Goal: Download file/media

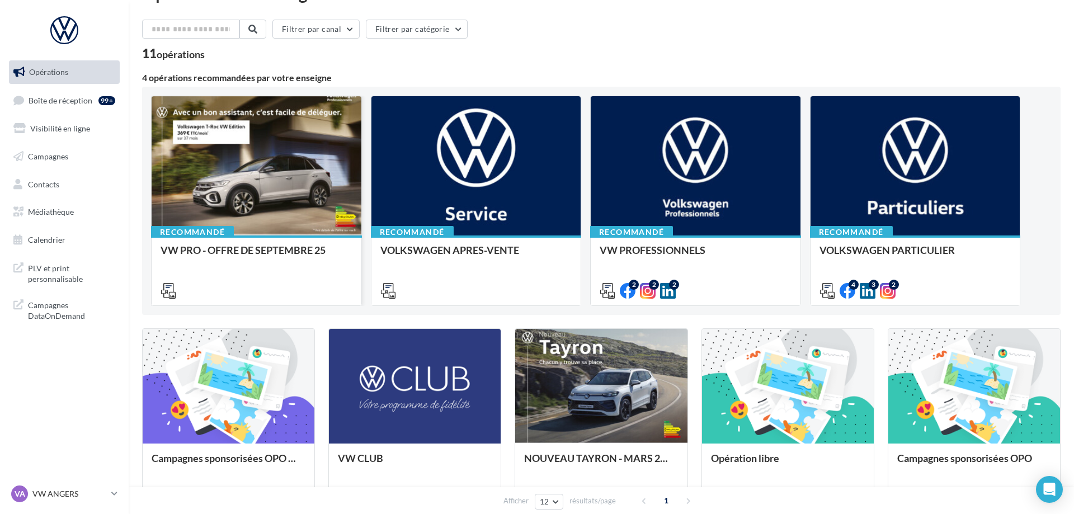
scroll to position [57, 0]
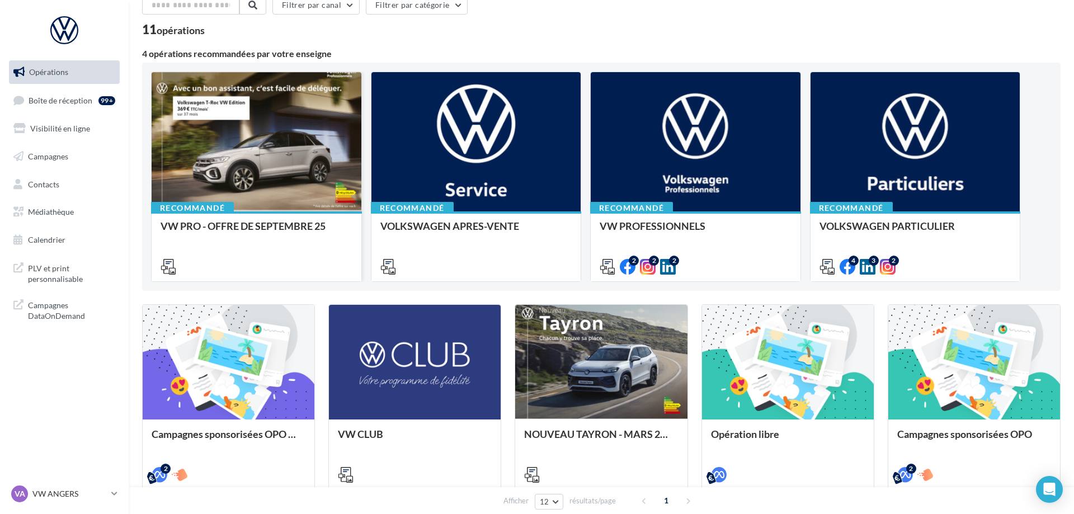
click at [261, 204] on div at bounding box center [257, 142] width 210 height 140
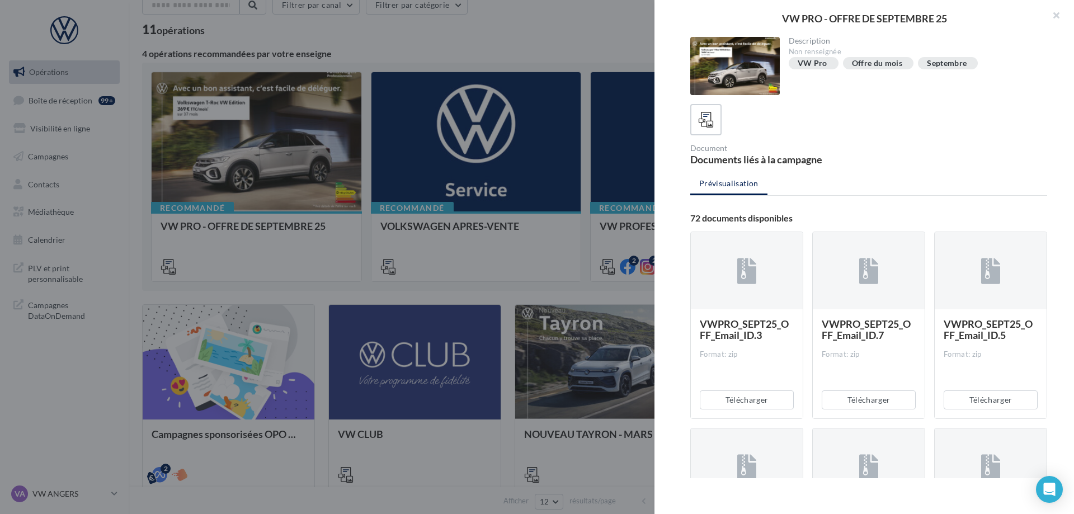
scroll to position [228, 0]
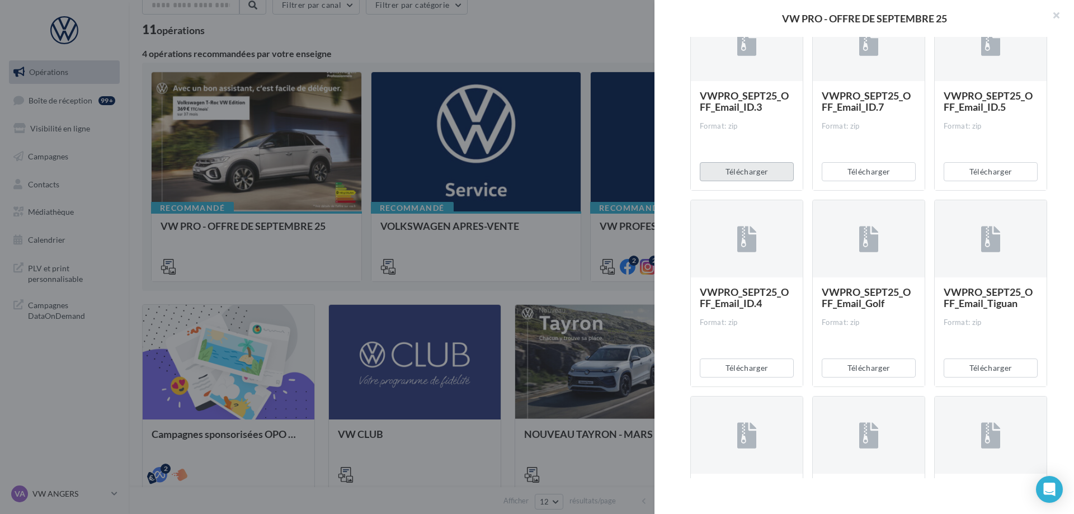
click at [759, 177] on button "Télécharger" at bounding box center [747, 171] width 94 height 19
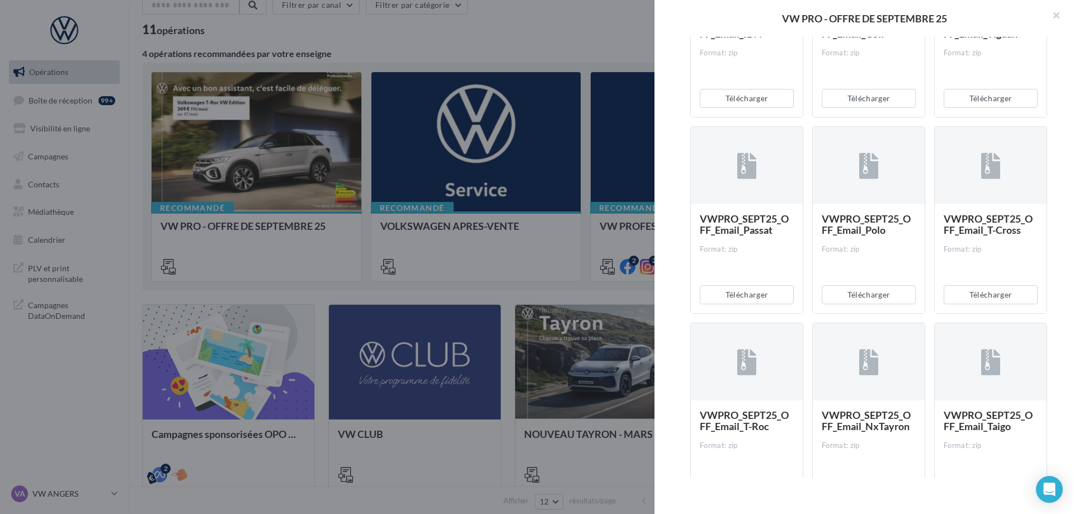
scroll to position [513, 0]
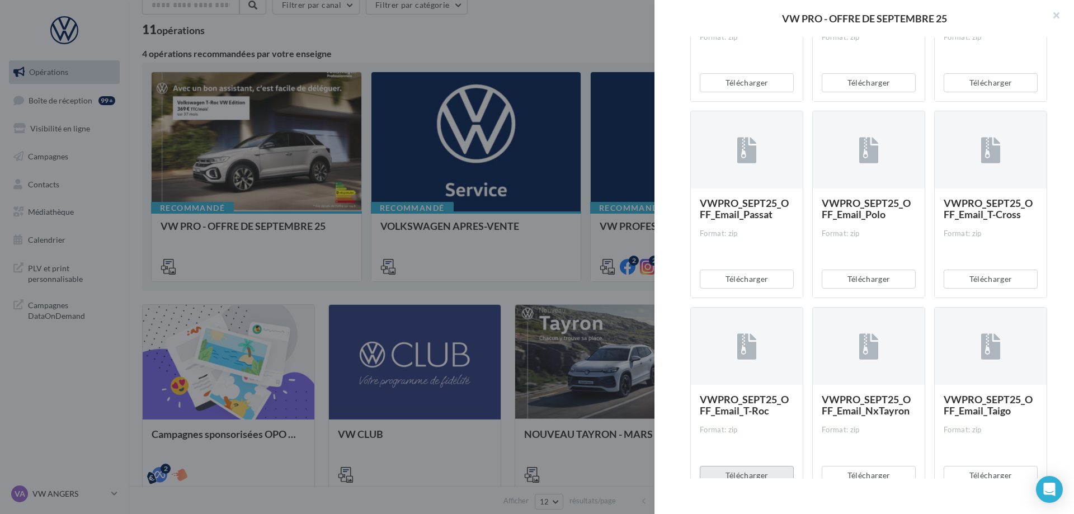
click at [771, 466] on div "Télécharger" at bounding box center [747, 475] width 112 height 37
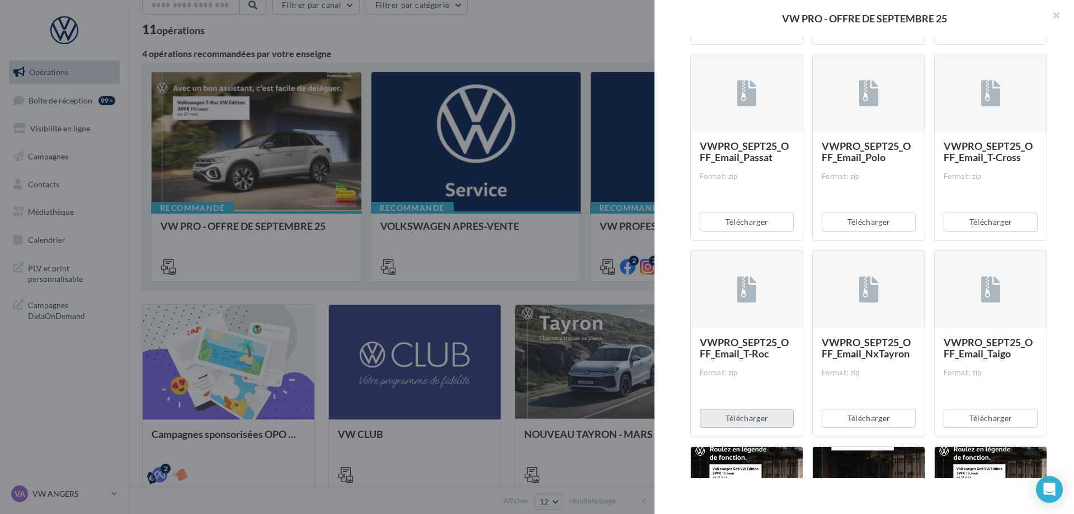
click at [770, 423] on button "Télécharger" at bounding box center [747, 418] width 94 height 19
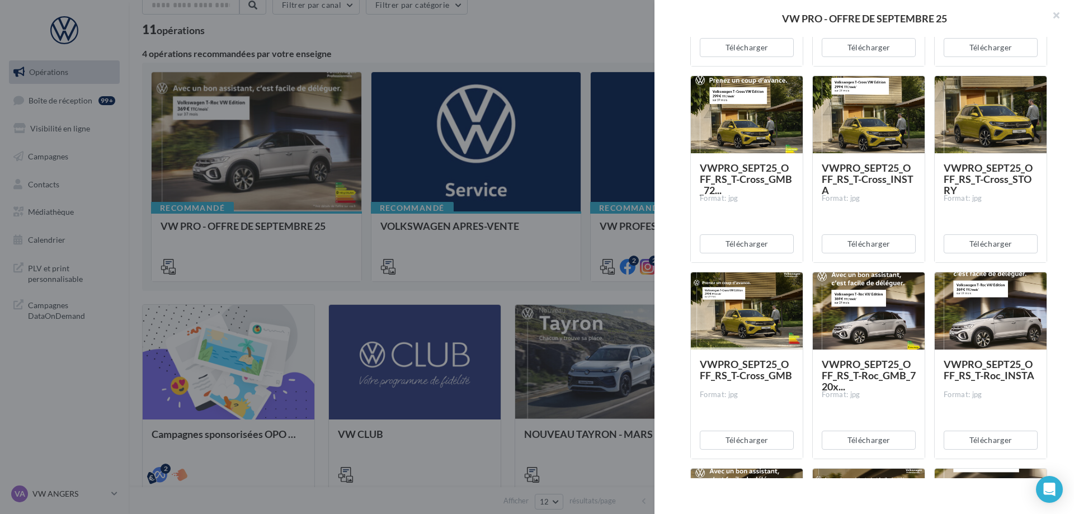
scroll to position [4473, 0]
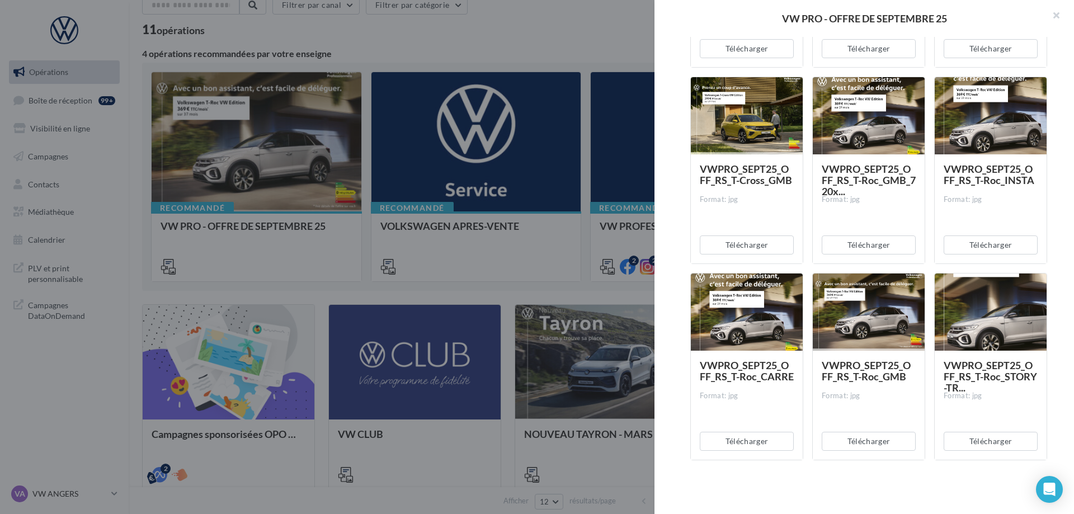
click at [472, 234] on div at bounding box center [537, 257] width 1074 height 514
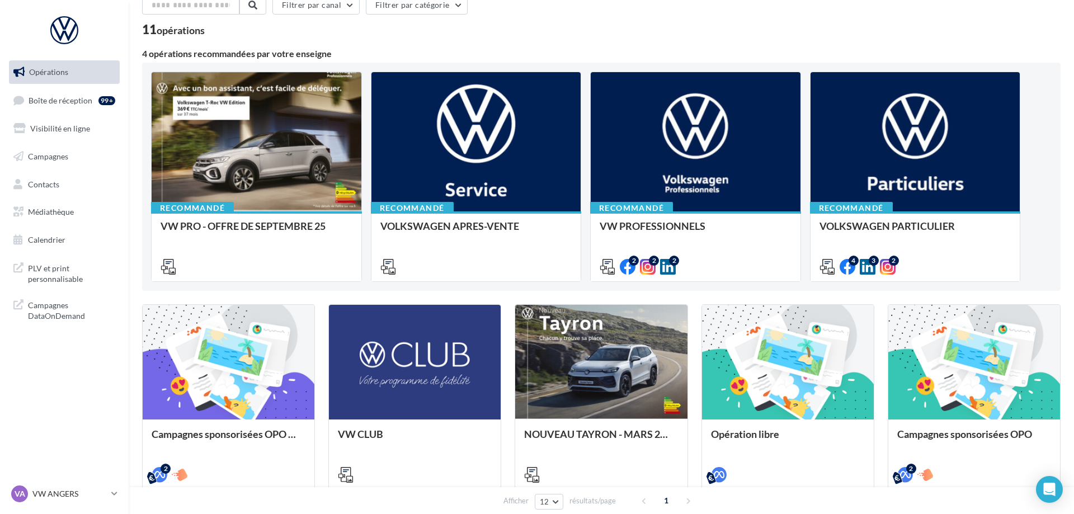
click at [806, 153] on div "Recommandé VW PRO - OFFRE DE SEPTEMBRE 25 Recommandé VOLKSWAGEN APRES-VENTE Acc…" at bounding box center [601, 177] width 900 height 210
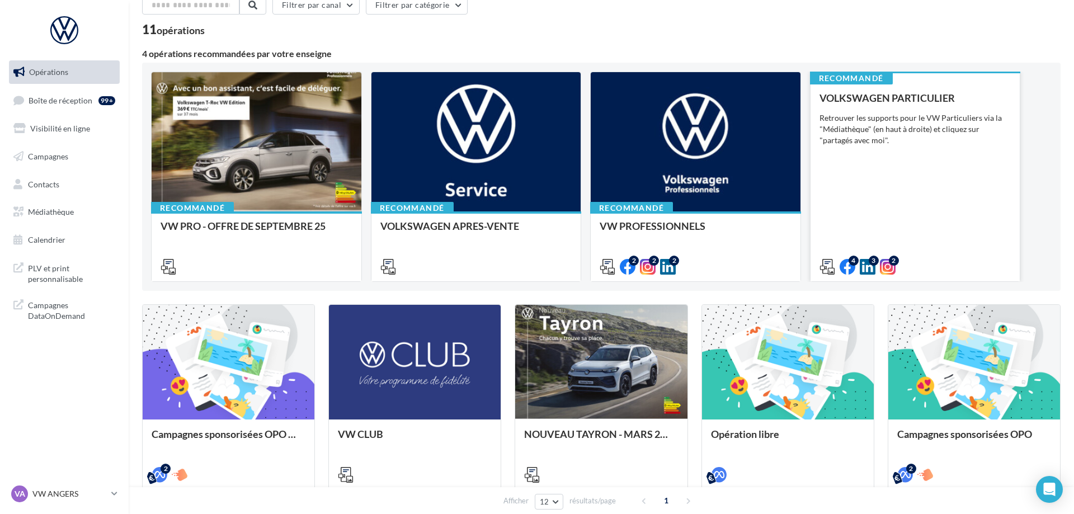
click at [819, 148] on div "Recommandé VOLKSWAGEN PARTICULIER Retrouver les supports pour le VW Particulier…" at bounding box center [915, 175] width 210 height 209
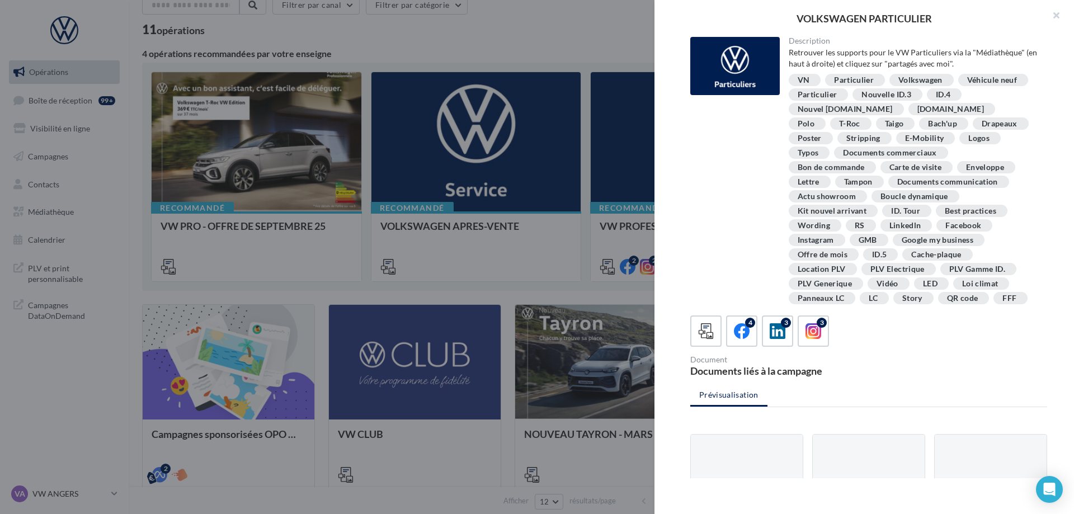
scroll to position [139, 0]
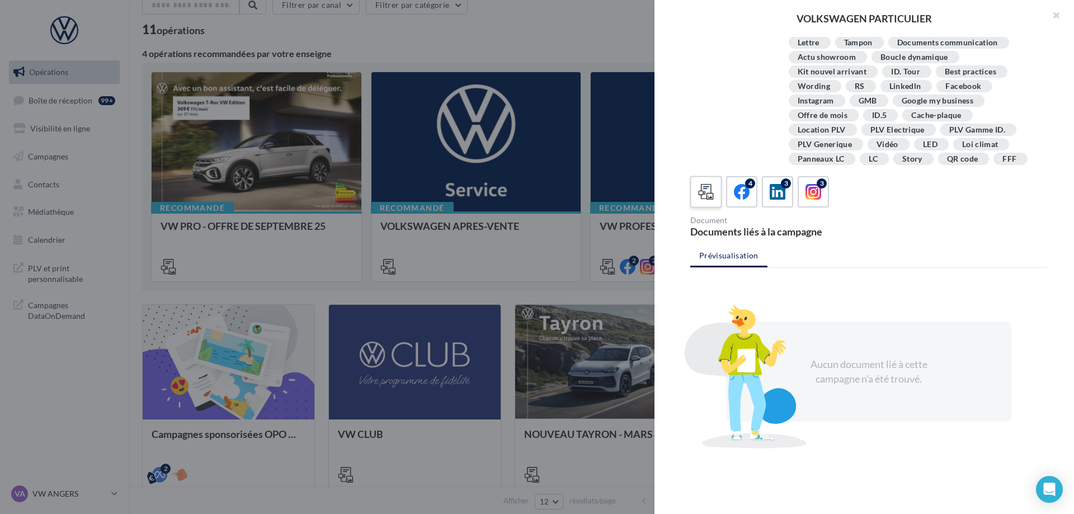
click at [709, 201] on div at bounding box center [706, 192] width 21 height 21
drag, startPoint x: 742, startPoint y: 195, endPoint x: 760, endPoint y: 192, distance: 18.0
click at [743, 195] on icon at bounding box center [742, 192] width 16 height 16
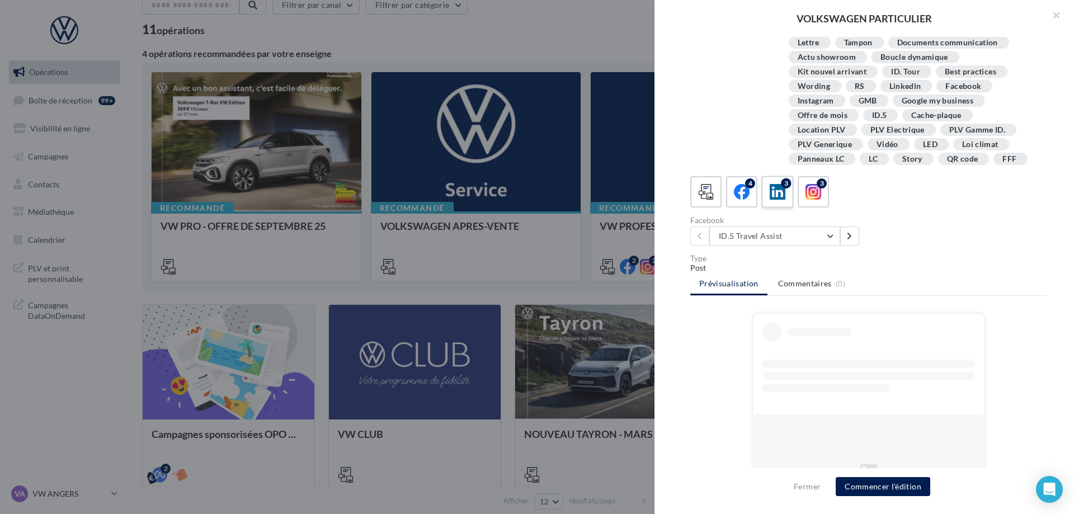
click at [781, 188] on icon at bounding box center [777, 192] width 16 height 16
click at [745, 192] on icon at bounding box center [742, 192] width 16 height 16
click at [860, 237] on div "ID.5 Travel Assist ID.5 Travel Assist ID.5 generique ID.5 GTX generique CDM_Fem…" at bounding box center [777, 235] width 174 height 19
click at [853, 237] on button at bounding box center [849, 235] width 19 height 19
click at [852, 237] on button at bounding box center [849, 235] width 19 height 19
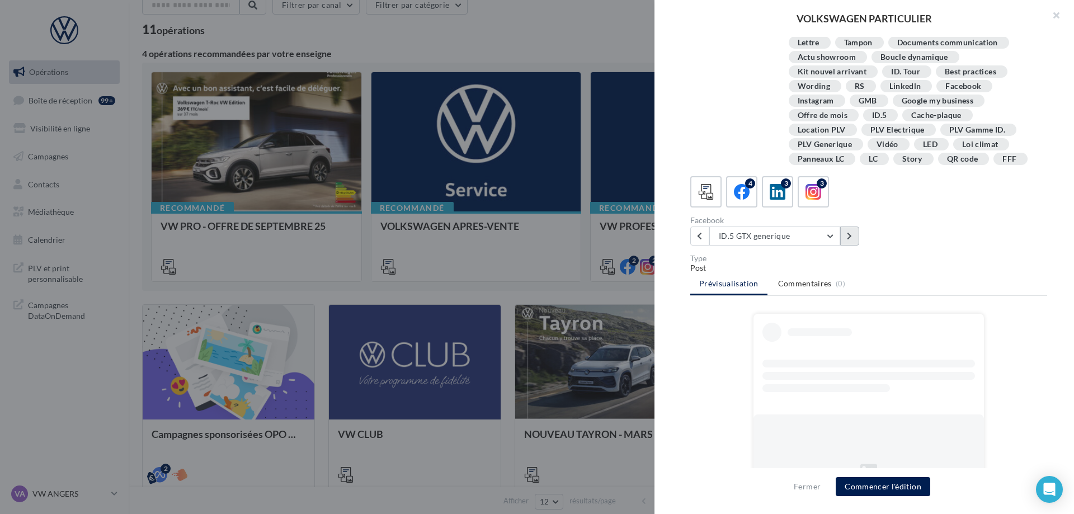
click at [852, 237] on button at bounding box center [849, 235] width 19 height 19
click at [32, 256] on div "VOLKSWAGEN PARTICULIER Description Retrouver les supports pour le VW Particulie…" at bounding box center [537, 257] width 1074 height 514
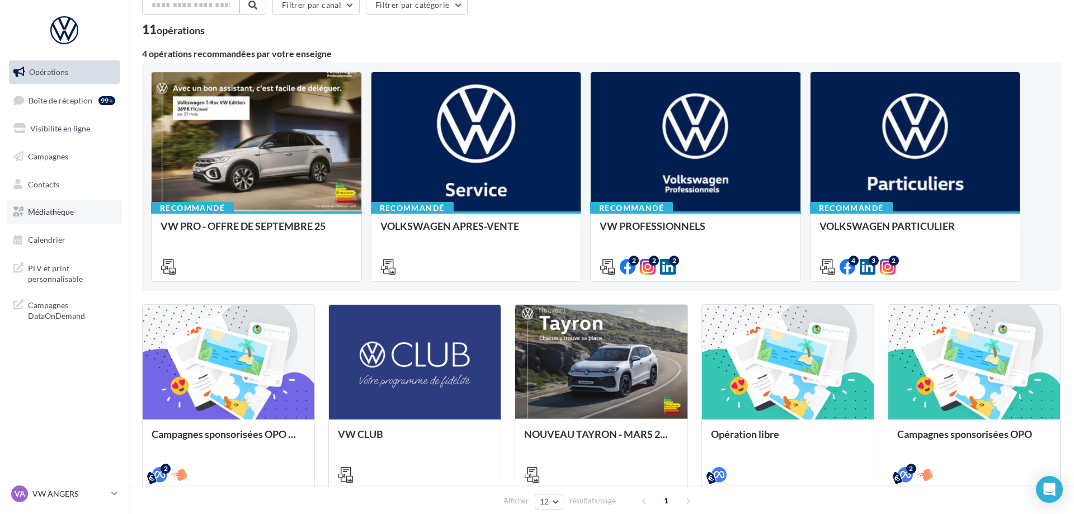
click at [66, 208] on span "Médiathèque" at bounding box center [51, 212] width 46 height 10
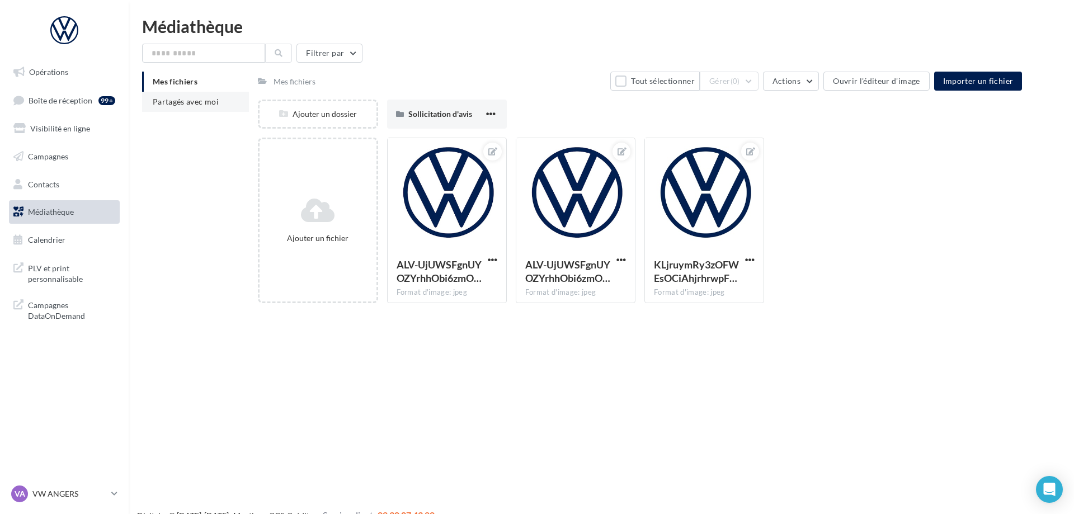
click at [200, 110] on li "Partagés avec moi" at bounding box center [195, 102] width 107 height 20
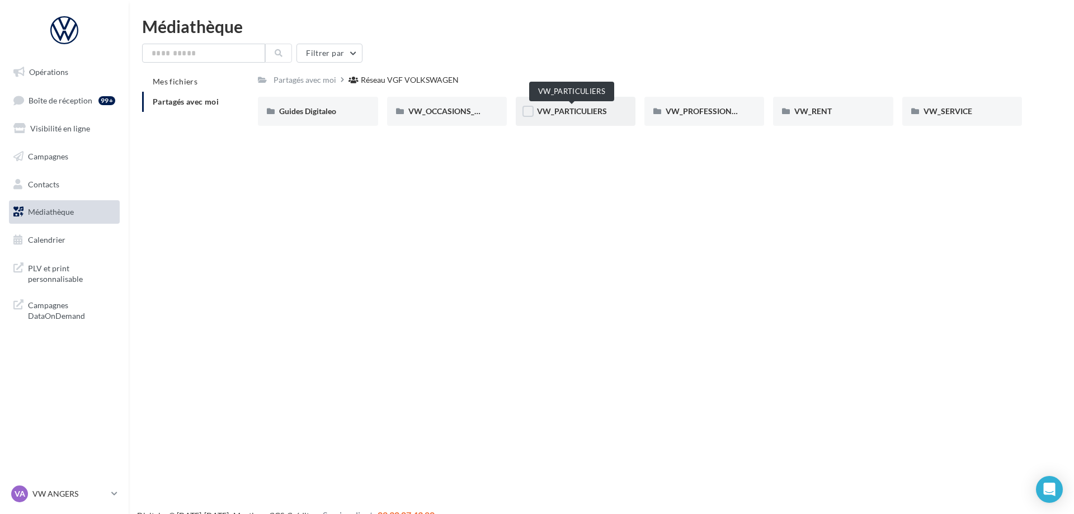
click at [594, 107] on span "VW_PARTICULIERS" at bounding box center [572, 111] width 70 height 10
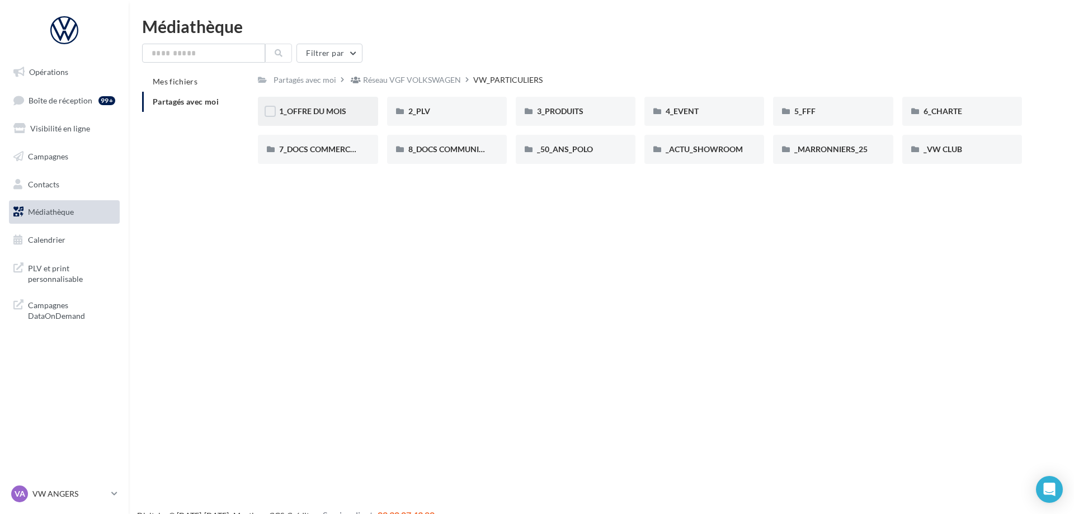
click at [319, 107] on div "1_OFFRE DU MOIS" at bounding box center [317, 111] width 77 height 11
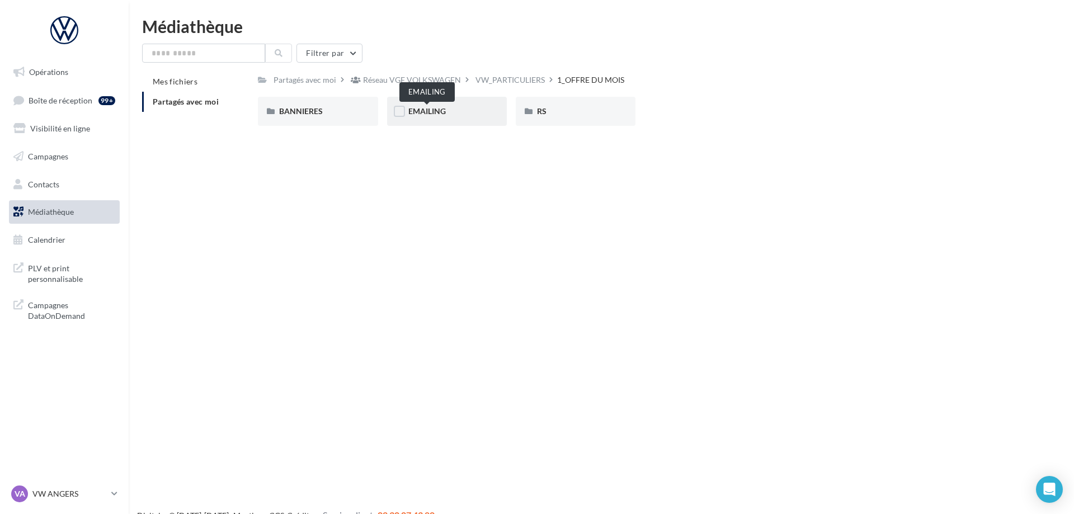
click at [438, 111] on span "EMAILING" at bounding box center [426, 111] width 37 height 10
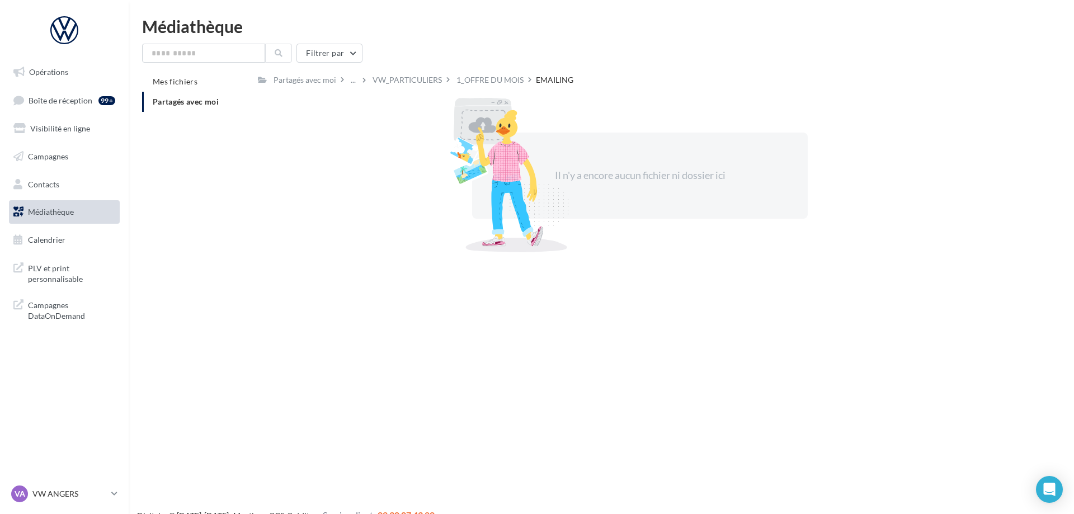
click at [504, 78] on div "1_OFFRE DU MOIS" at bounding box center [489, 79] width 67 height 11
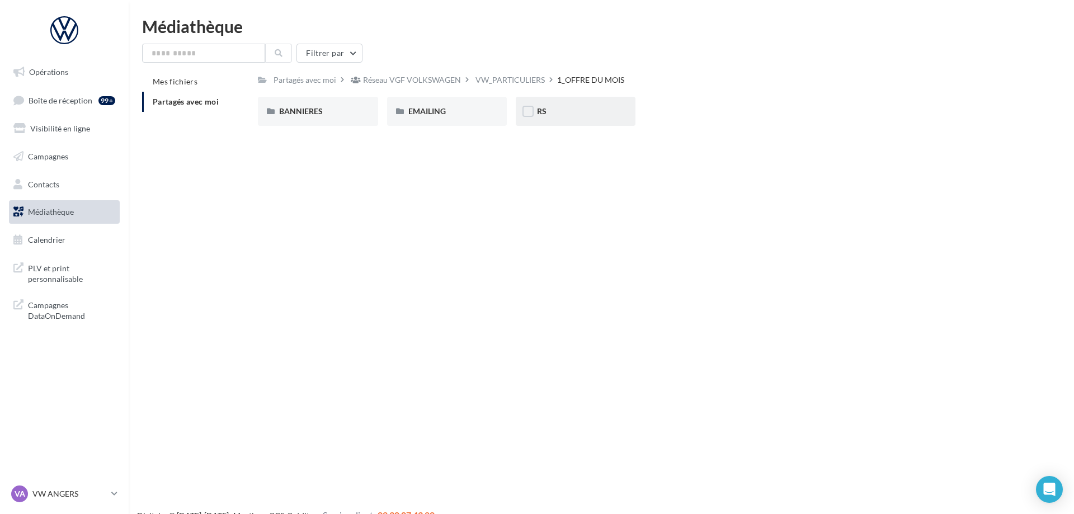
click at [590, 114] on div "RS" at bounding box center [575, 111] width 77 height 11
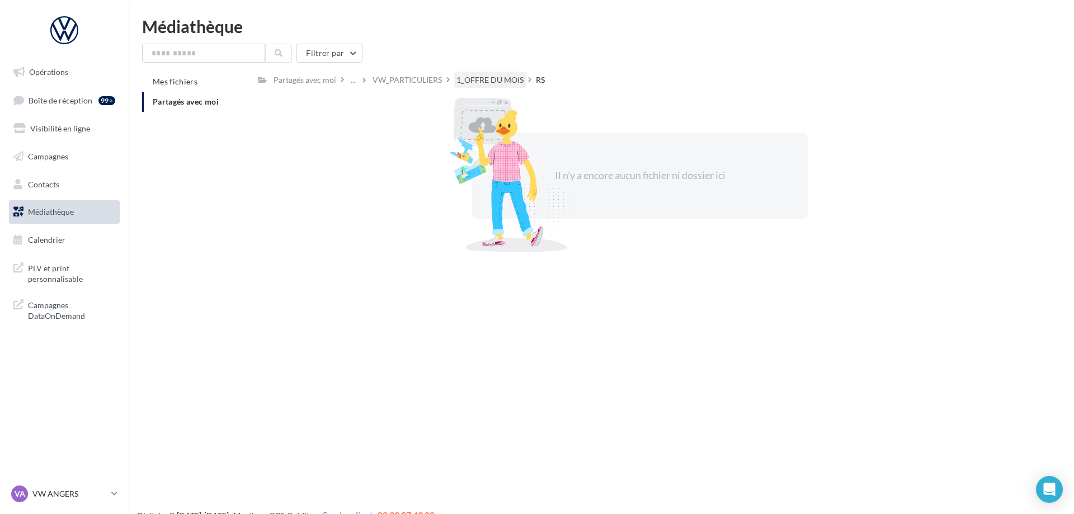
click at [467, 75] on div "1_OFFRE DU MOIS" at bounding box center [489, 79] width 67 height 11
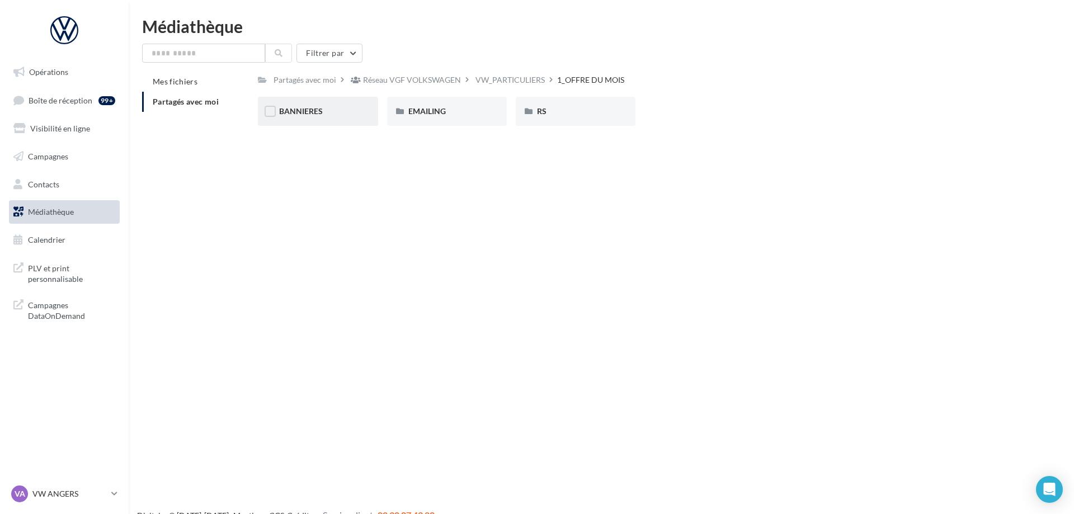
click at [328, 114] on div "BANNIERES" at bounding box center [317, 111] width 77 height 11
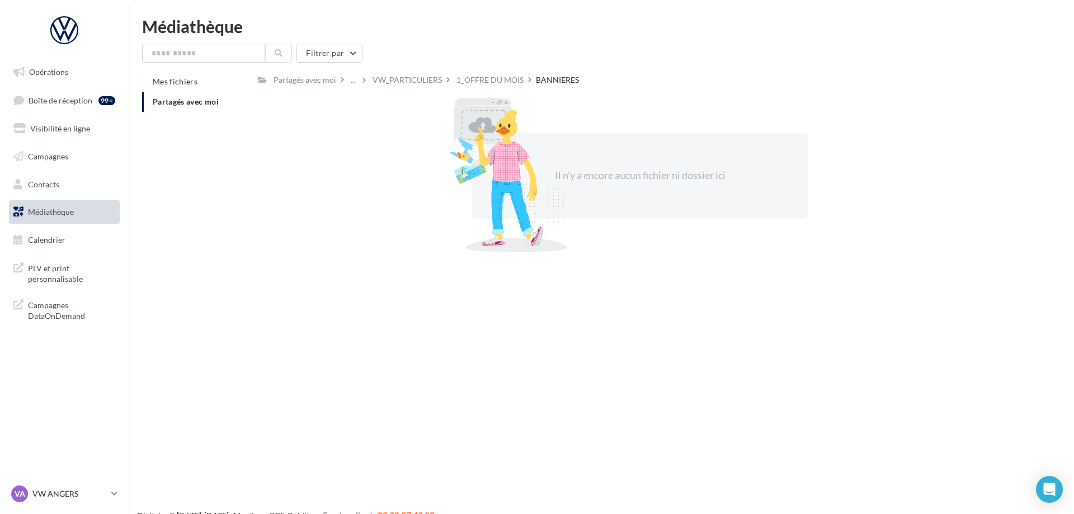
click at [499, 90] on div "Partagés avec moi ... VW_PARTICULIERS 1_OFFRE DU MOIS BANNIERES Rs Partagé par …" at bounding box center [640, 163] width 764 height 183
click at [499, 86] on div "1_OFFRE DU MOIS" at bounding box center [490, 80] width 72 height 16
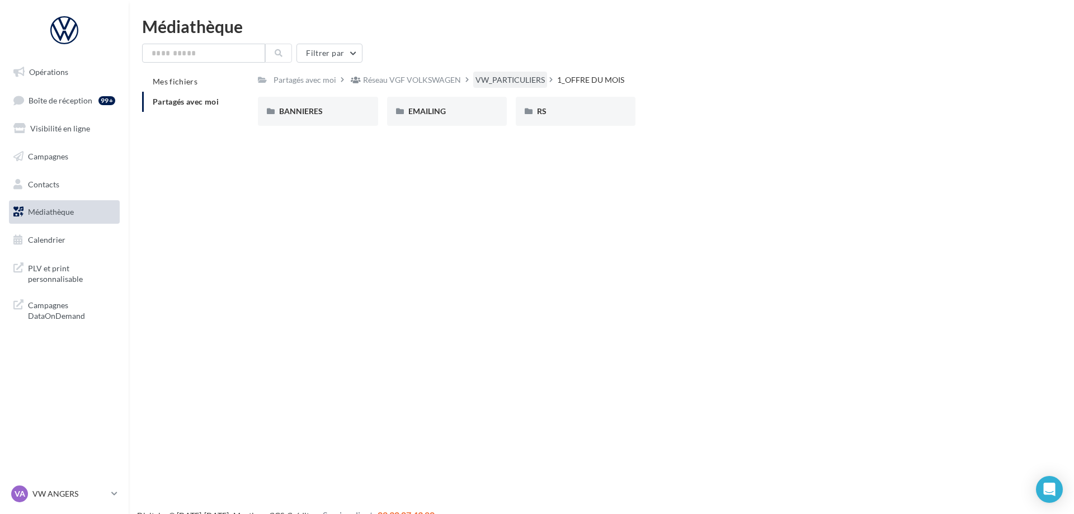
click at [509, 78] on div "VW_PARTICULIERS" at bounding box center [509, 79] width 69 height 11
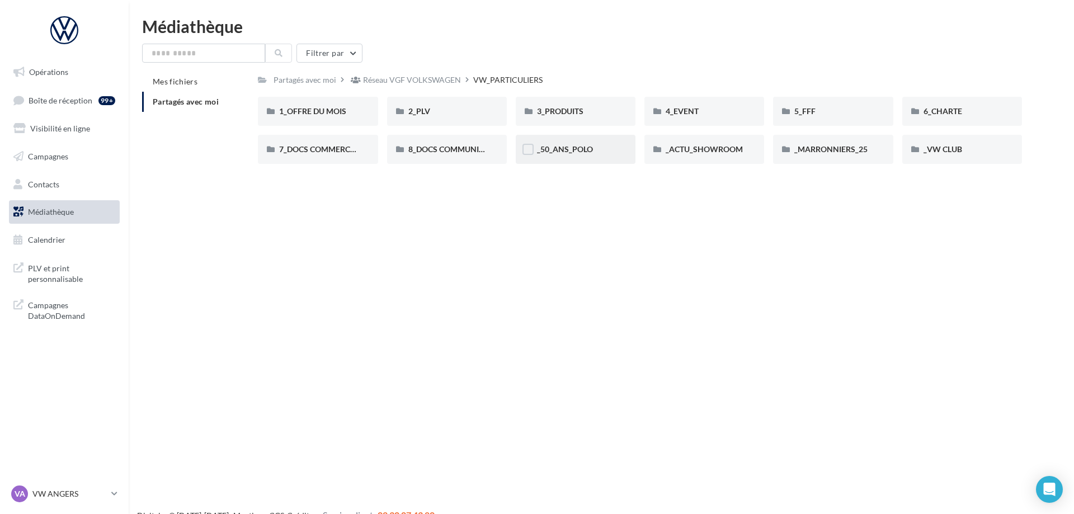
click at [570, 155] on div "_50_ANS_POLO" at bounding box center [575, 149] width 77 height 11
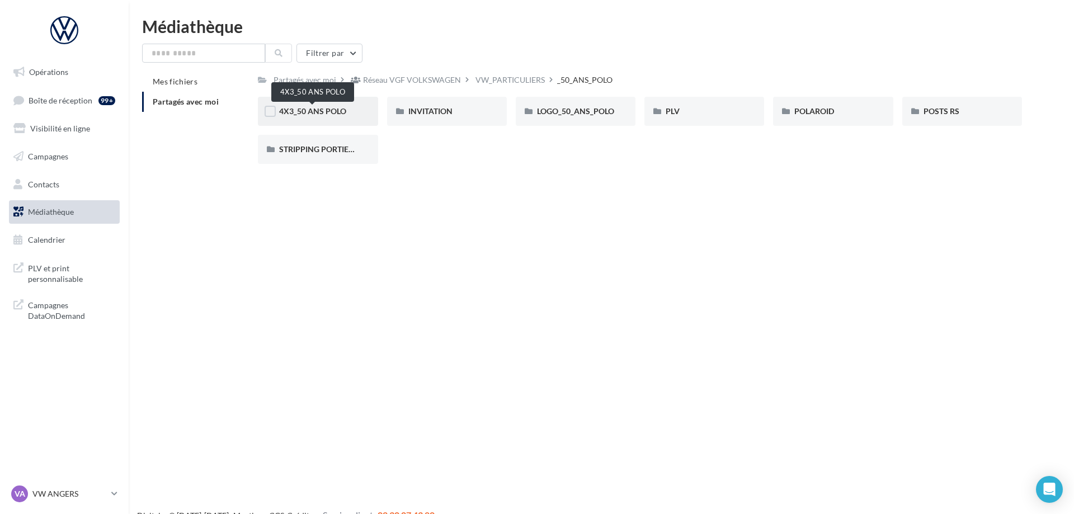
click at [342, 111] on span "4X3_50 ANS POLO" at bounding box center [312, 111] width 67 height 10
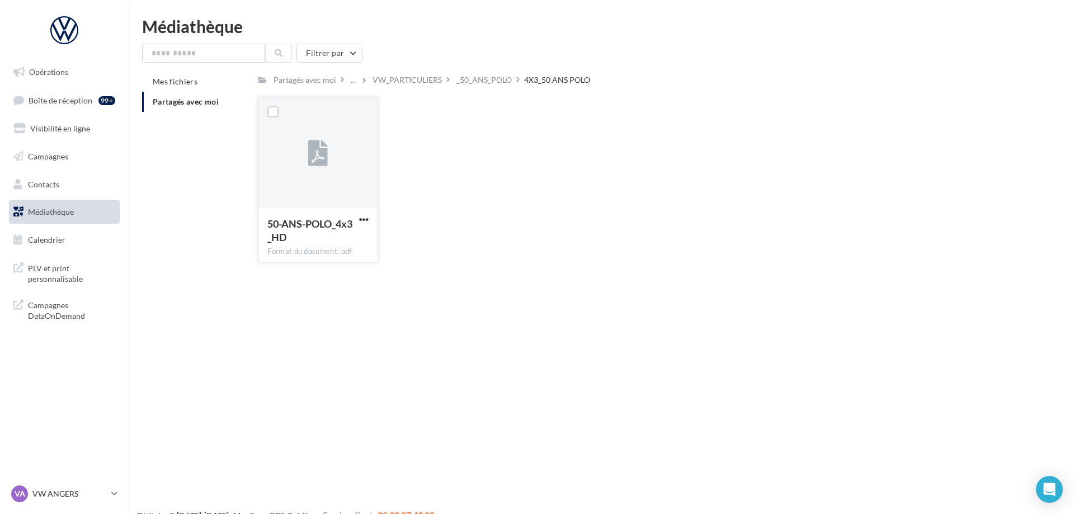
drag, startPoint x: 352, startPoint y: 220, endPoint x: 358, endPoint y: 220, distance: 6.2
click at [352, 220] on span "50-ANS-POLO_4x3_HD" at bounding box center [309, 231] width 85 height 26
click at [363, 220] on span "button" at bounding box center [364, 220] width 10 height 10
click at [339, 246] on button "Télécharger" at bounding box center [315, 241] width 112 height 29
click at [483, 78] on div "Le téléchargement va bientôt commencer" at bounding box center [536, 66] width 195 height 30
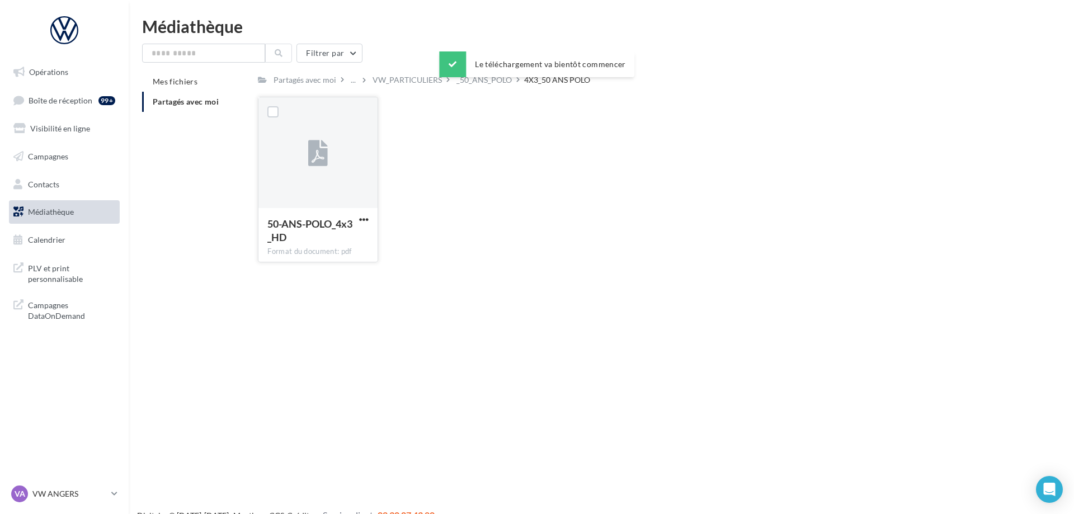
click at [484, 86] on div "_50_ANS_POLO" at bounding box center [483, 79] width 55 height 11
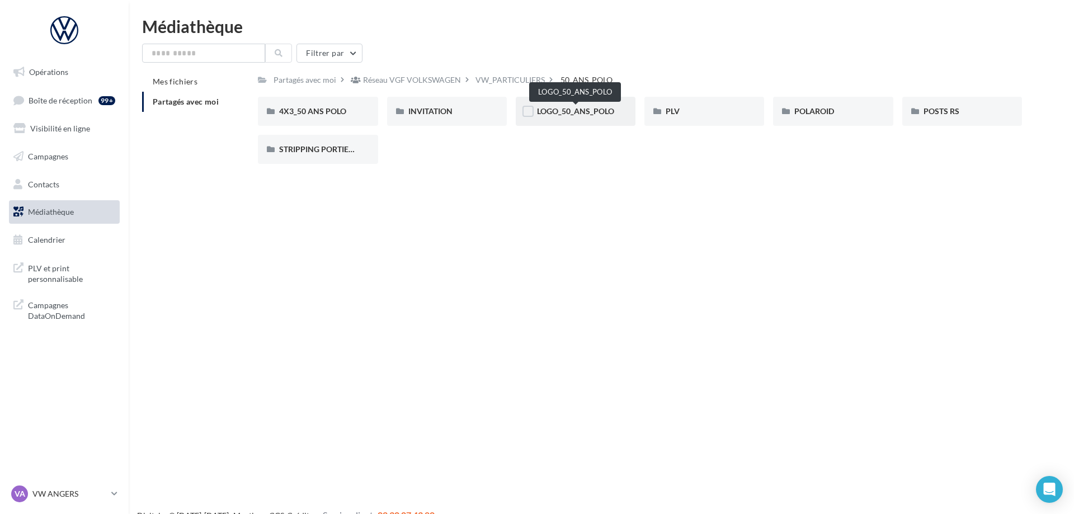
click at [571, 115] on span "LOGO_50_ANS_POLO" at bounding box center [575, 111] width 77 height 10
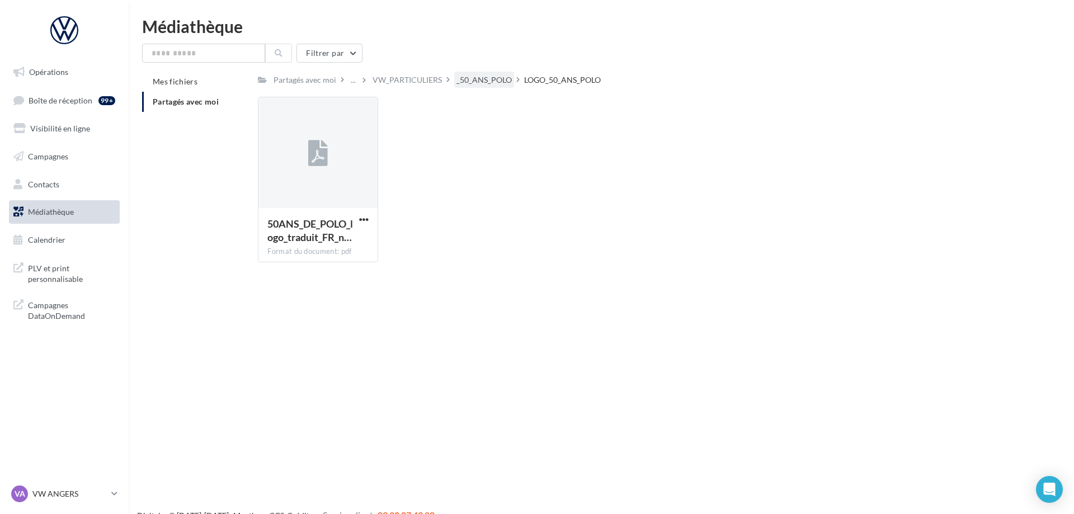
click at [481, 81] on div "_50_ANS_POLO" at bounding box center [483, 79] width 55 height 11
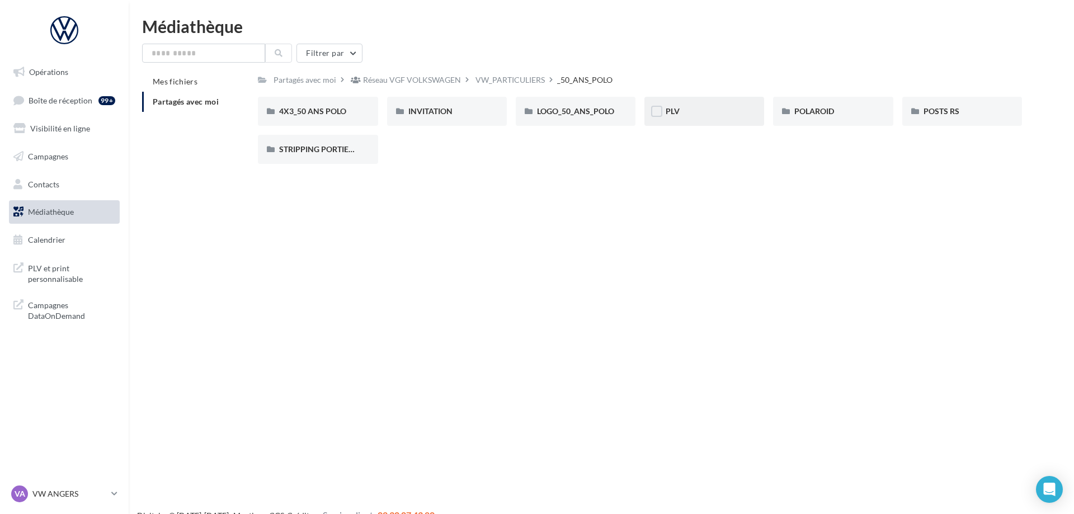
click at [719, 108] on div "PLV" at bounding box center [703, 111] width 77 height 11
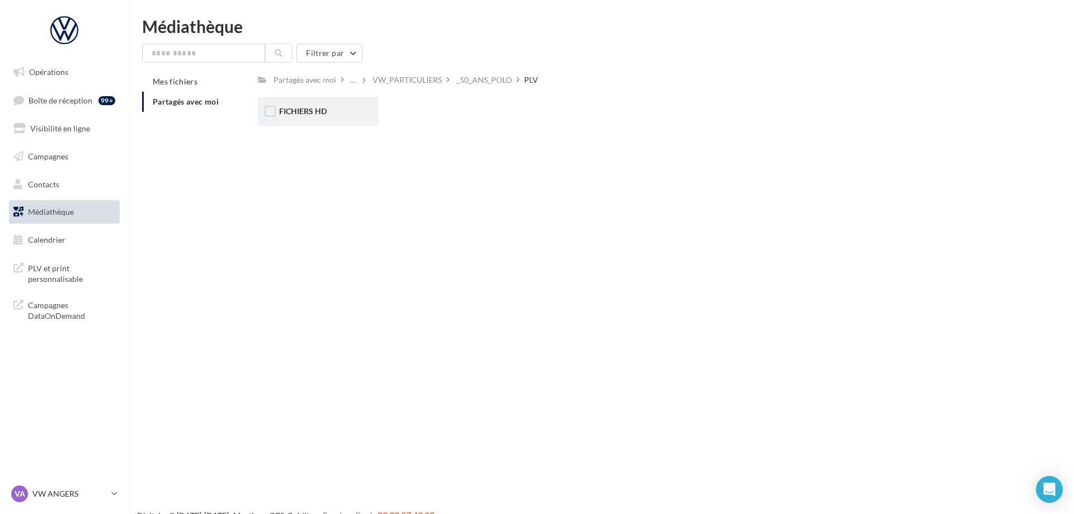
click at [304, 117] on div "FICHIERS HD" at bounding box center [317, 111] width 77 height 11
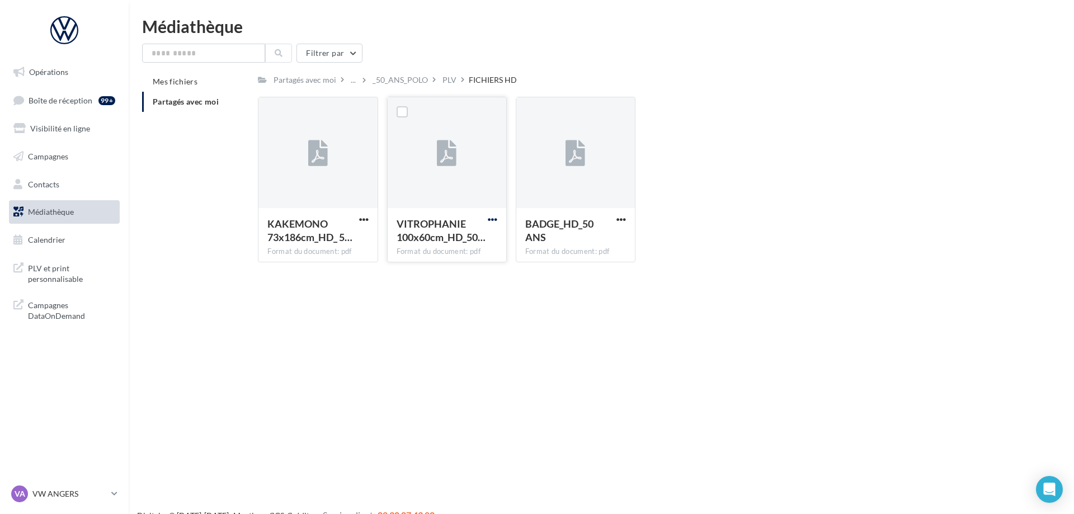
click at [490, 224] on span "button" at bounding box center [493, 220] width 10 height 10
click at [466, 243] on button "Télécharger" at bounding box center [444, 241] width 112 height 29
drag, startPoint x: 371, startPoint y: 223, endPoint x: 361, endPoint y: 227, distance: 10.8
click at [371, 223] on div "KAKEMONO 73x186cm_HD_ 5… Format du document: pdf" at bounding box center [317, 234] width 119 height 53
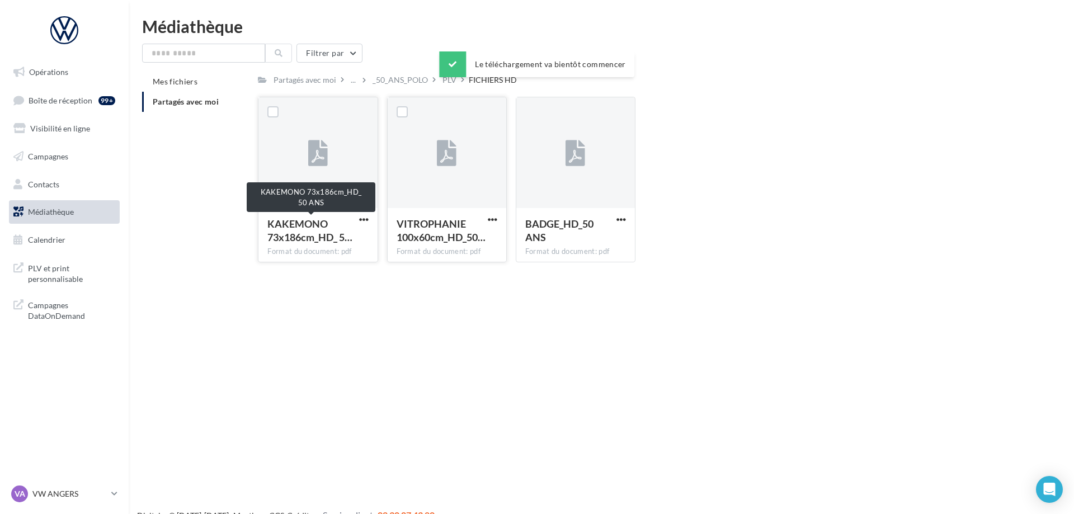
click at [373, 218] on div "KAKEMONO 73x186cm_HD_ 5… Format du document: pdf" at bounding box center [317, 234] width 119 height 53
click at [365, 219] on span "button" at bounding box center [364, 220] width 10 height 10
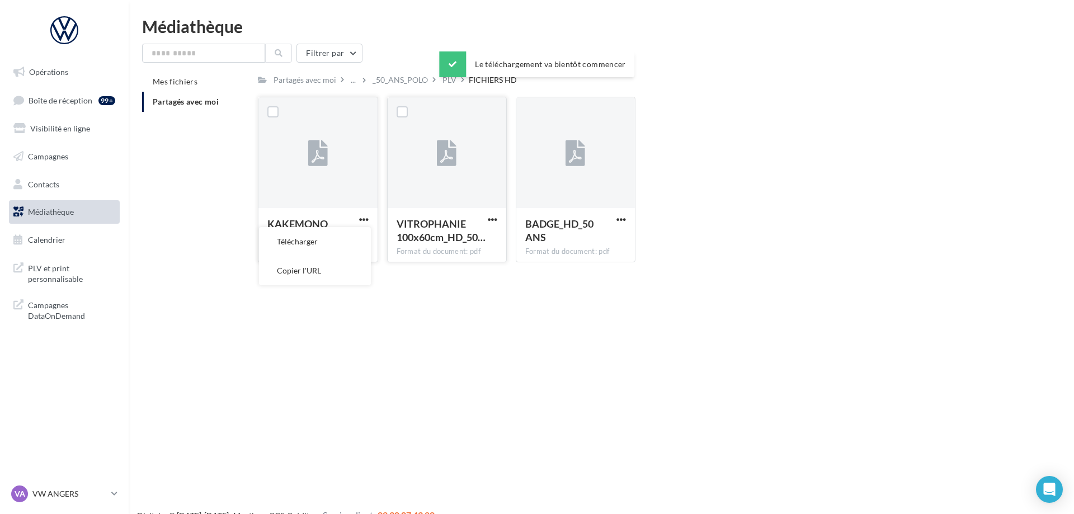
drag, startPoint x: 335, startPoint y: 243, endPoint x: 377, endPoint y: 236, distance: 43.0
click at [335, 243] on button "Télécharger" at bounding box center [315, 241] width 112 height 29
click at [614, 221] on div "BADGE_HD_50 ANS" at bounding box center [575, 232] width 101 height 30
click at [617, 220] on span "button" at bounding box center [621, 220] width 10 height 10
click at [594, 240] on button "Télécharger" at bounding box center [572, 241] width 112 height 29
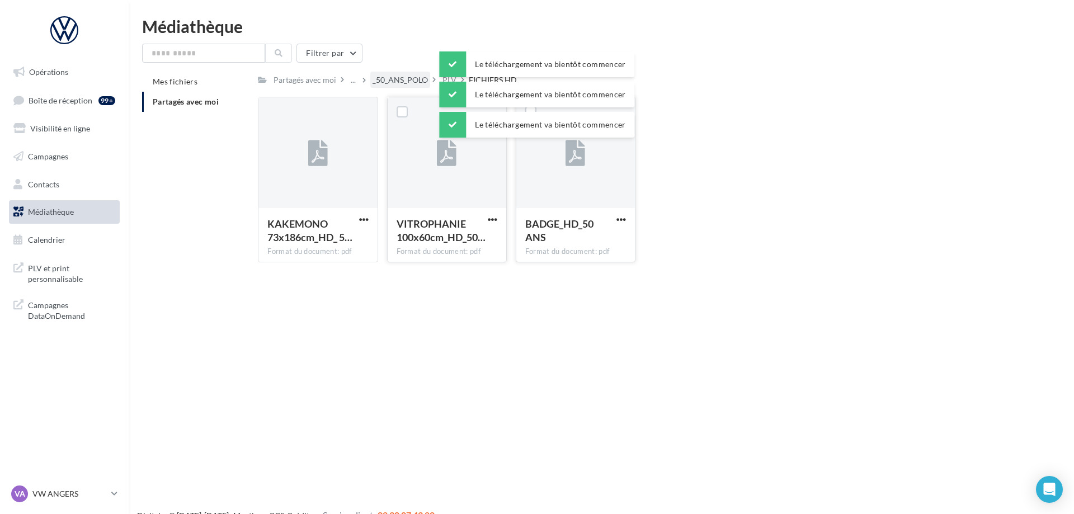
click at [404, 79] on div "_50_ANS_POLO" at bounding box center [399, 79] width 55 height 11
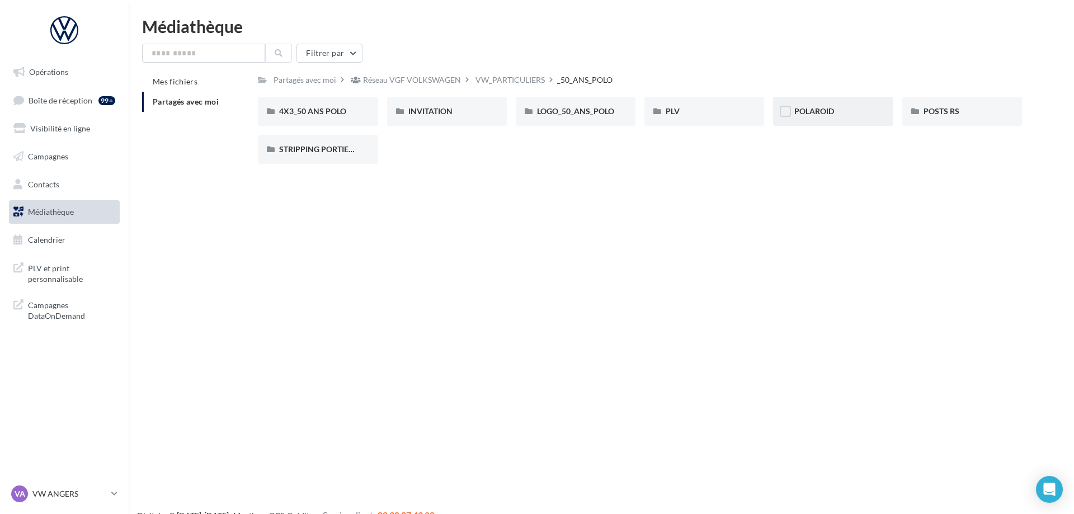
click at [855, 108] on div "POLAROID" at bounding box center [832, 111] width 77 height 11
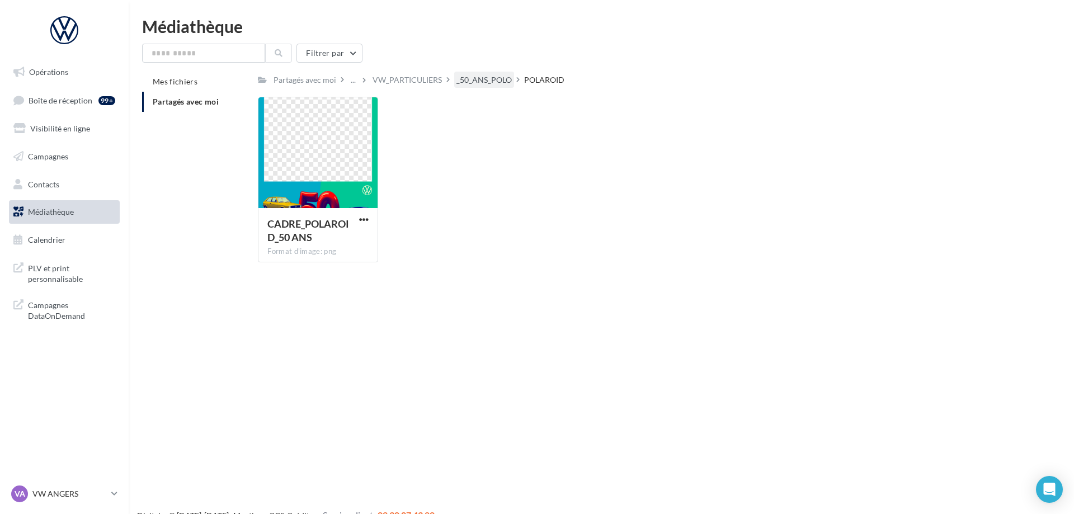
click at [473, 80] on div "_50_ANS_POLO" at bounding box center [483, 79] width 55 height 11
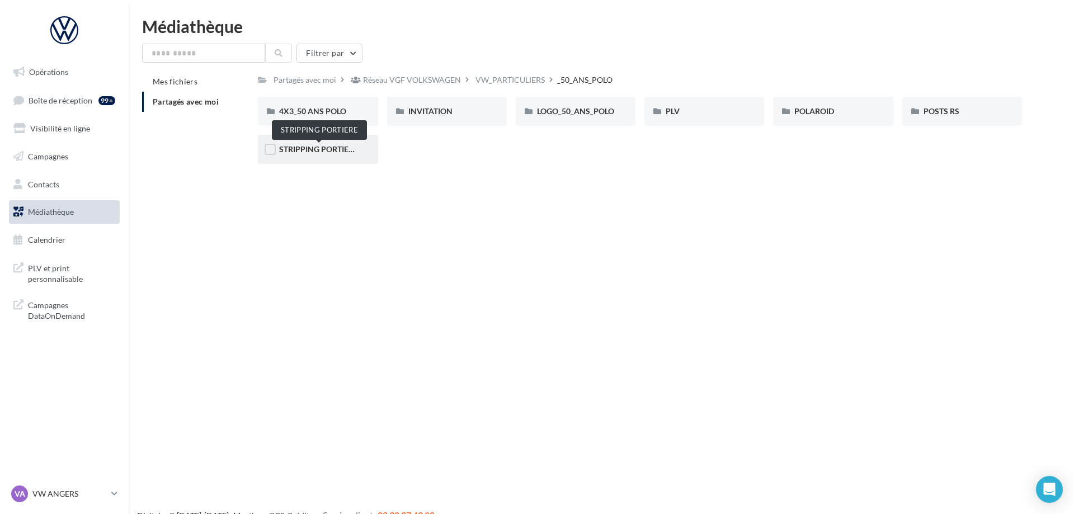
click at [300, 145] on span "STRIPPING PORTIERE" at bounding box center [318, 149] width 79 height 10
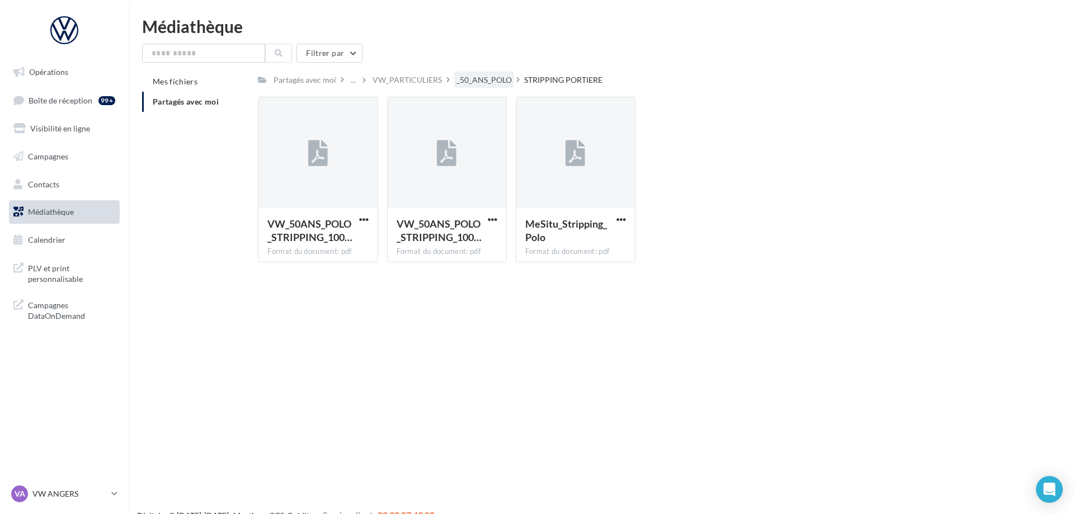
click at [488, 79] on div "_50_ANS_POLO" at bounding box center [483, 79] width 55 height 11
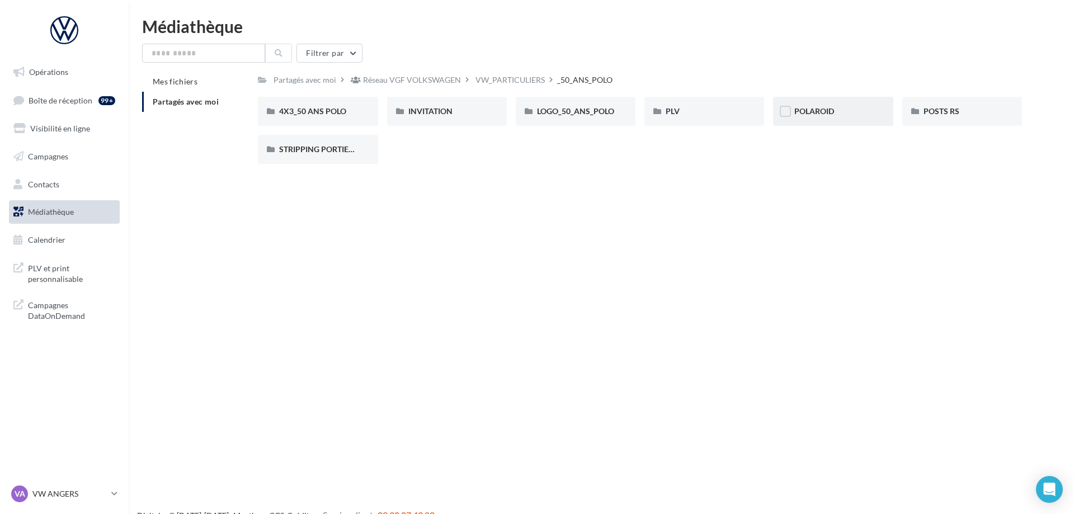
click at [804, 107] on span "POLAROID" at bounding box center [814, 111] width 40 height 10
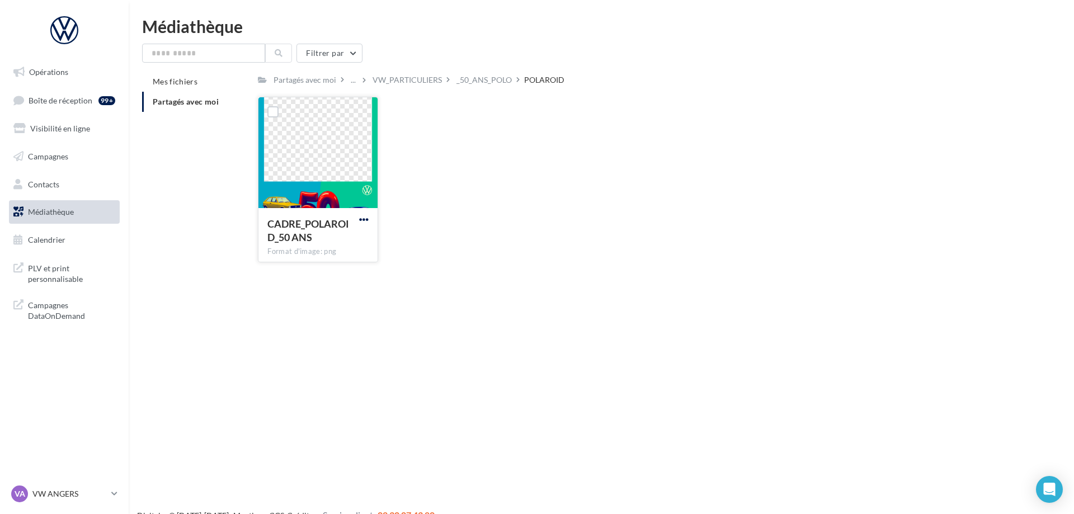
click at [357, 219] on div "CADRE_POLAROID_50 ANS Format d'image: png" at bounding box center [318, 180] width 120 height 166
click at [363, 220] on span "button" at bounding box center [364, 220] width 10 height 10
click at [349, 236] on button "Télécharger" at bounding box center [315, 241] width 112 height 29
click at [388, 79] on div "VW_PARTICULIERS" at bounding box center [406, 79] width 69 height 11
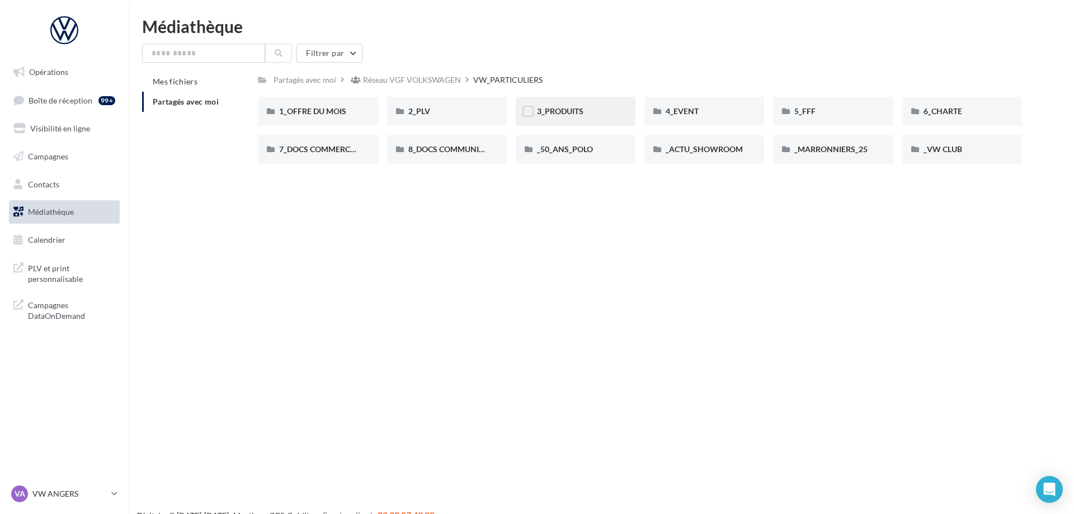
click at [591, 115] on div "3_PRODUITS" at bounding box center [575, 111] width 77 height 11
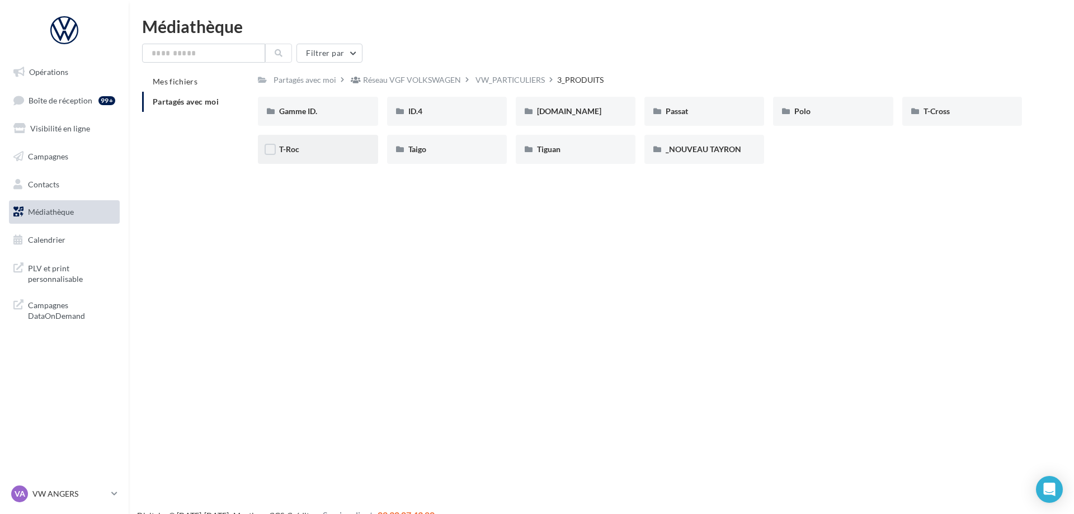
click at [342, 154] on div "T-Roc" at bounding box center [317, 149] width 77 height 11
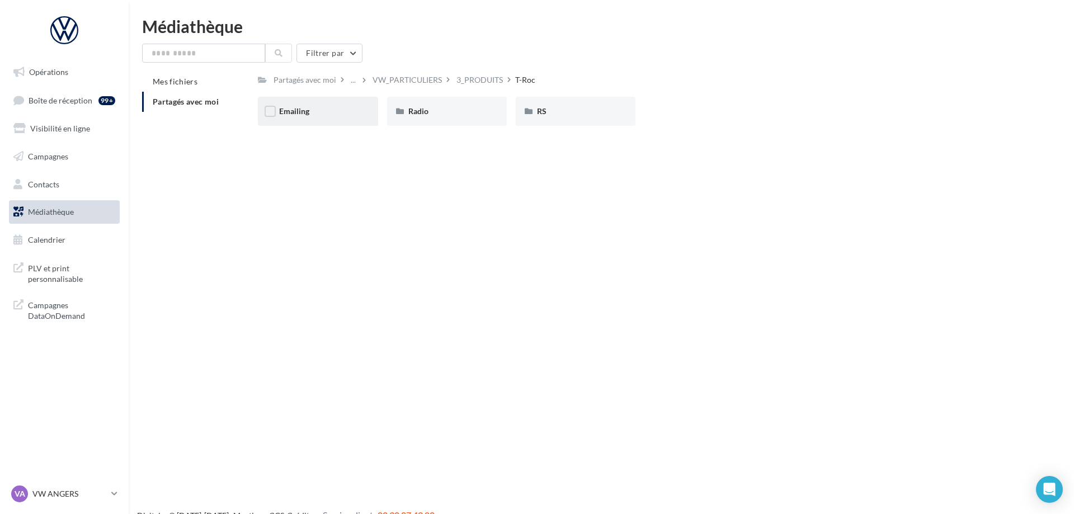
click at [324, 122] on div "Emailing" at bounding box center [318, 111] width 120 height 29
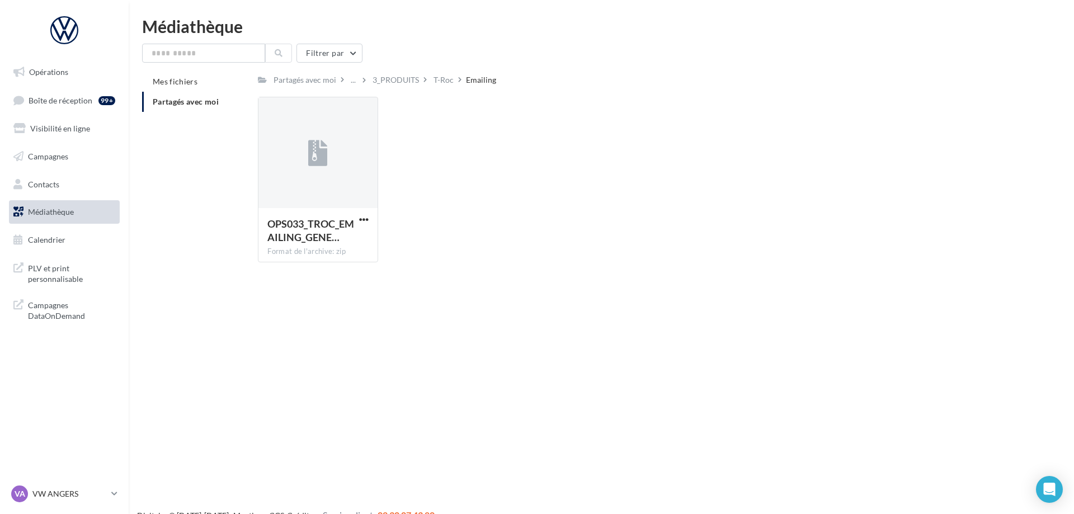
click at [186, 100] on span "Partagés avec moi" at bounding box center [186, 102] width 66 height 10
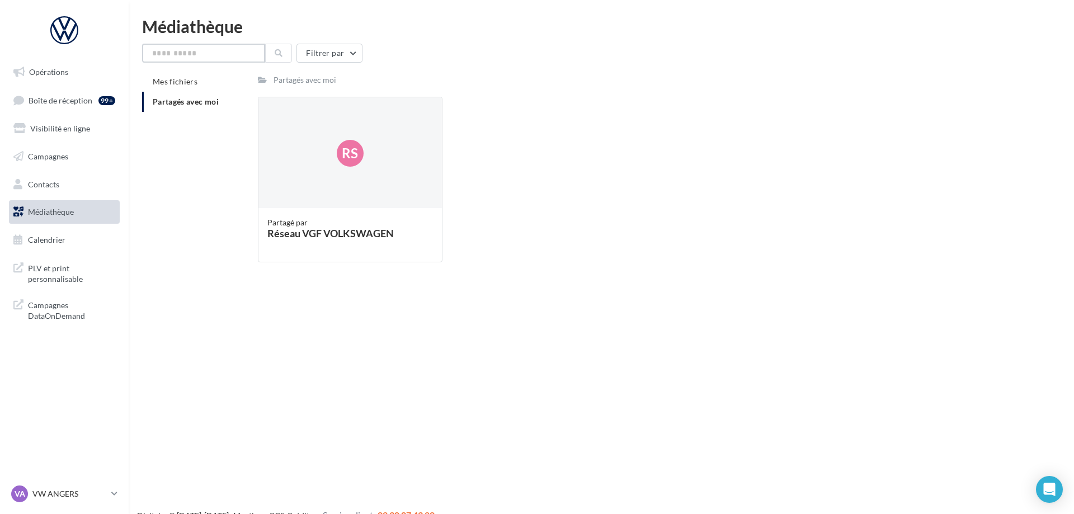
click at [210, 55] on input "text" at bounding box center [203, 53] width 123 height 19
type input "**********"
click at [213, 104] on span "Partagés avec moi" at bounding box center [186, 102] width 66 height 10
click at [329, 152] on div "Rs" at bounding box center [349, 153] width 183 height 112
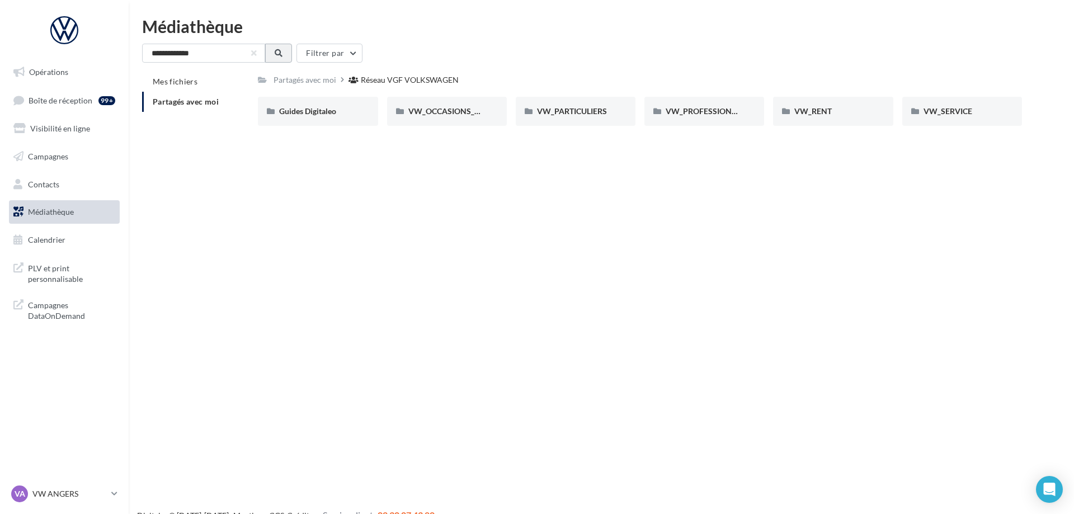
click at [283, 53] on button at bounding box center [278, 53] width 27 height 19
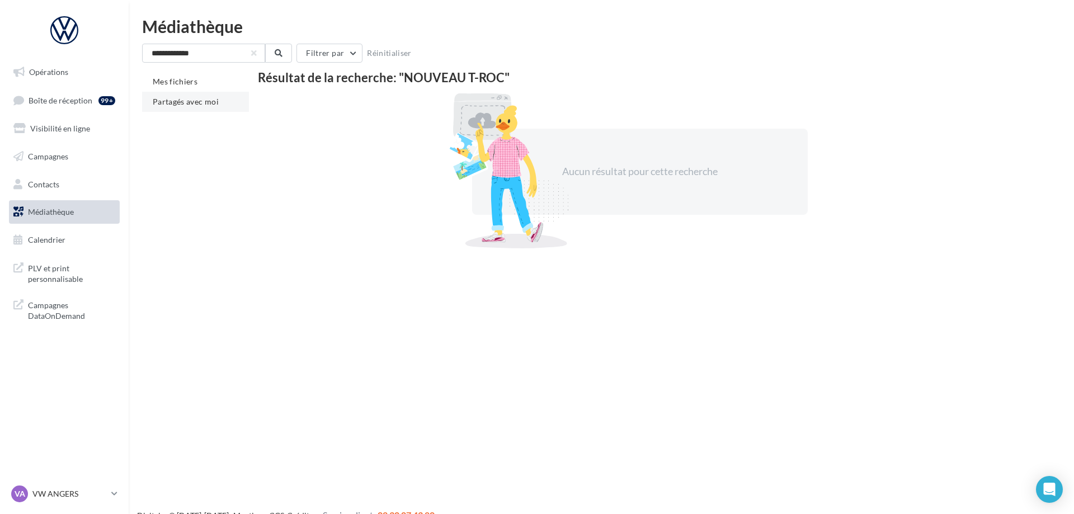
click at [208, 104] on span "Partagés avec moi" at bounding box center [186, 102] width 66 height 10
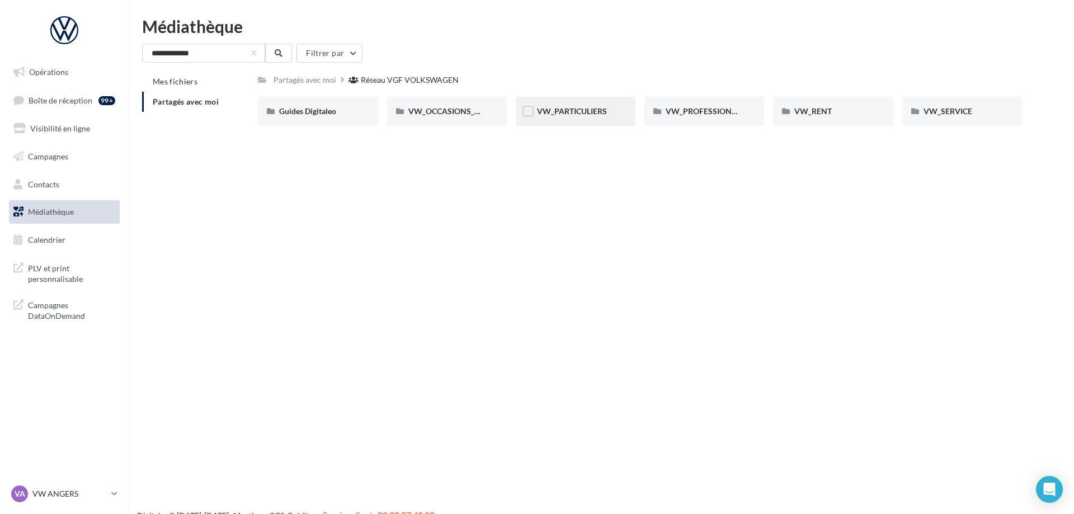
click at [575, 112] on span "VW_PARTICULIERS" at bounding box center [572, 111] width 70 height 10
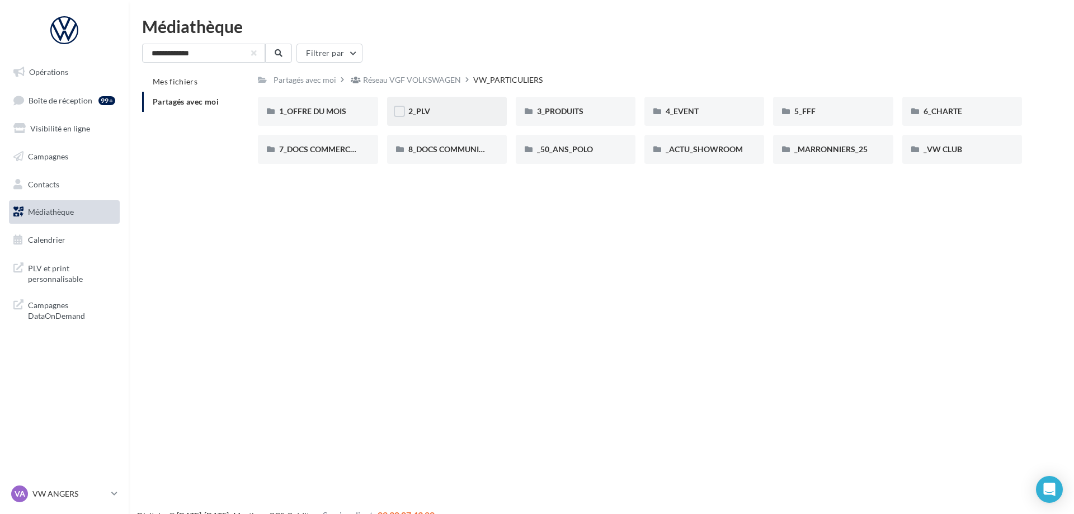
click at [464, 112] on div "2_PLV" at bounding box center [446, 111] width 77 height 11
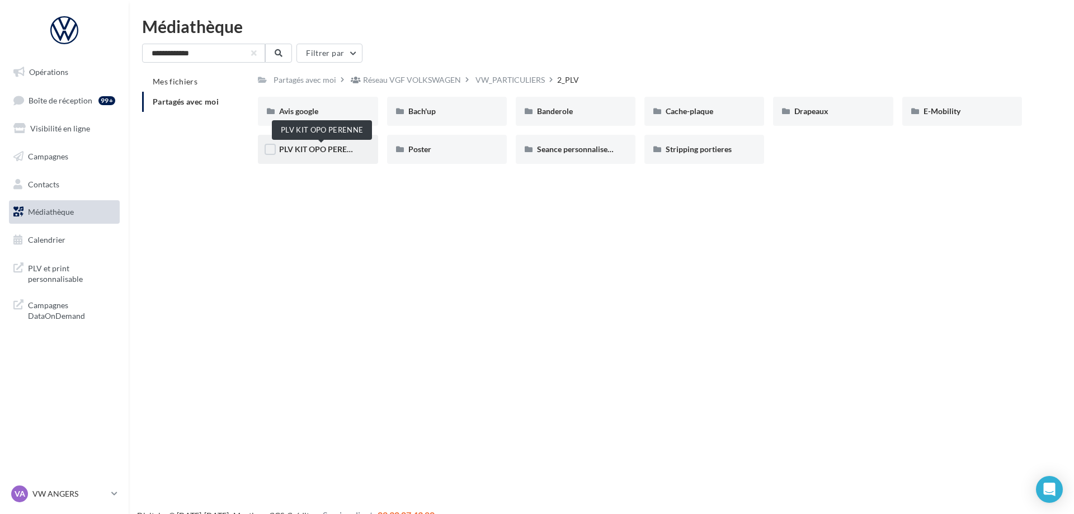
click at [328, 154] on span "PLV KIT OPO PERENNE" at bounding box center [321, 149] width 84 height 10
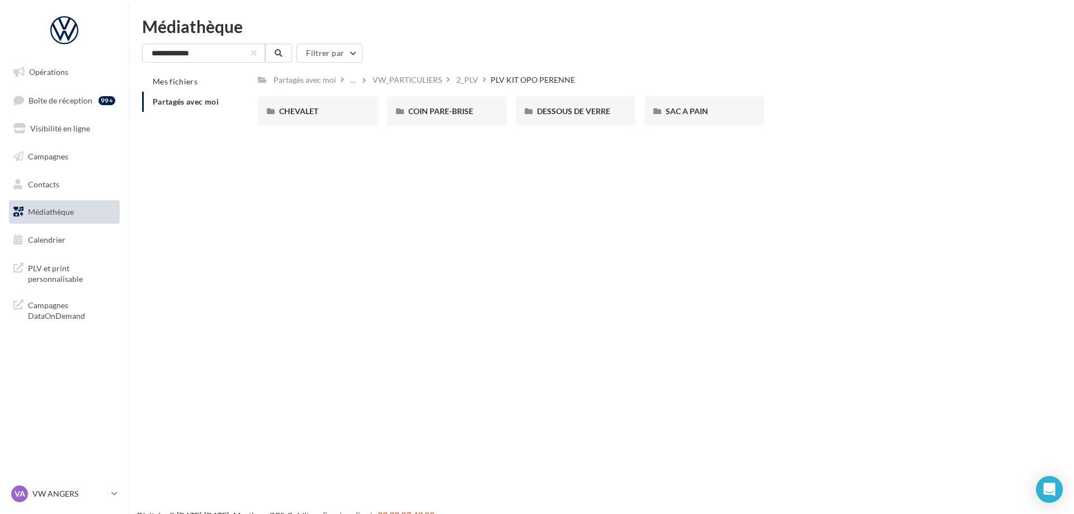
click at [187, 110] on li "Partagés avec moi" at bounding box center [195, 102] width 107 height 20
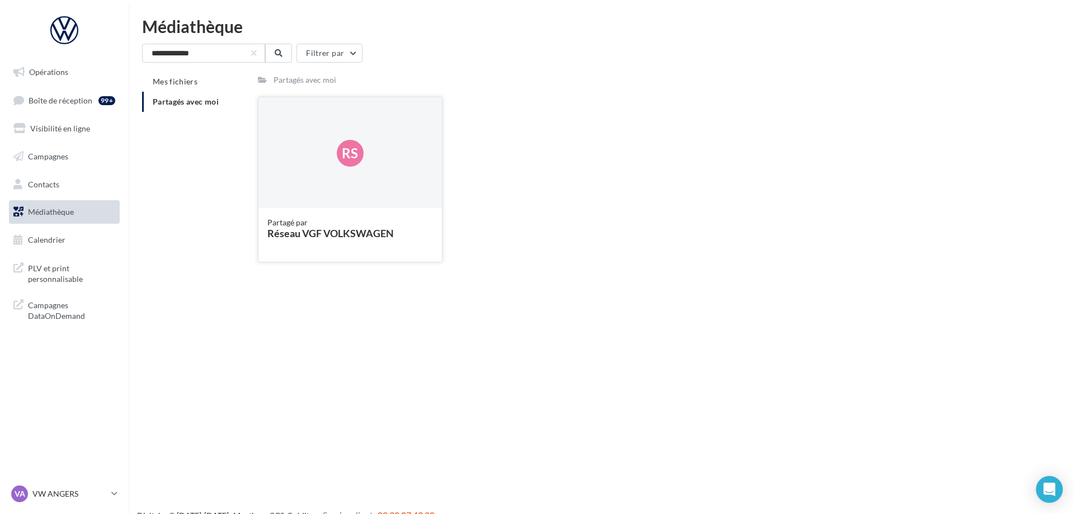
click at [341, 154] on div "Rs" at bounding box center [350, 153] width 27 height 27
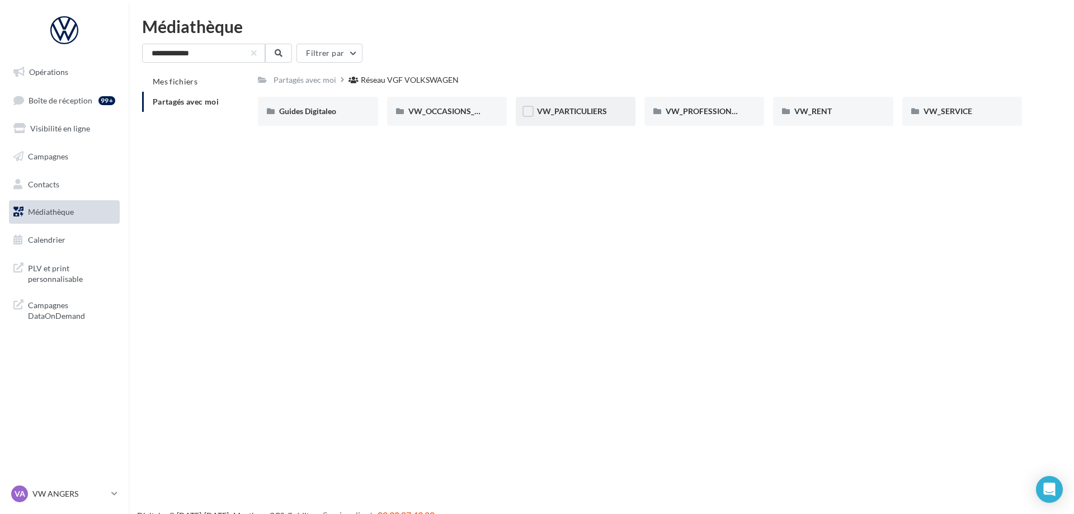
click at [599, 122] on div "VW_PARTICULIERS" at bounding box center [576, 111] width 120 height 29
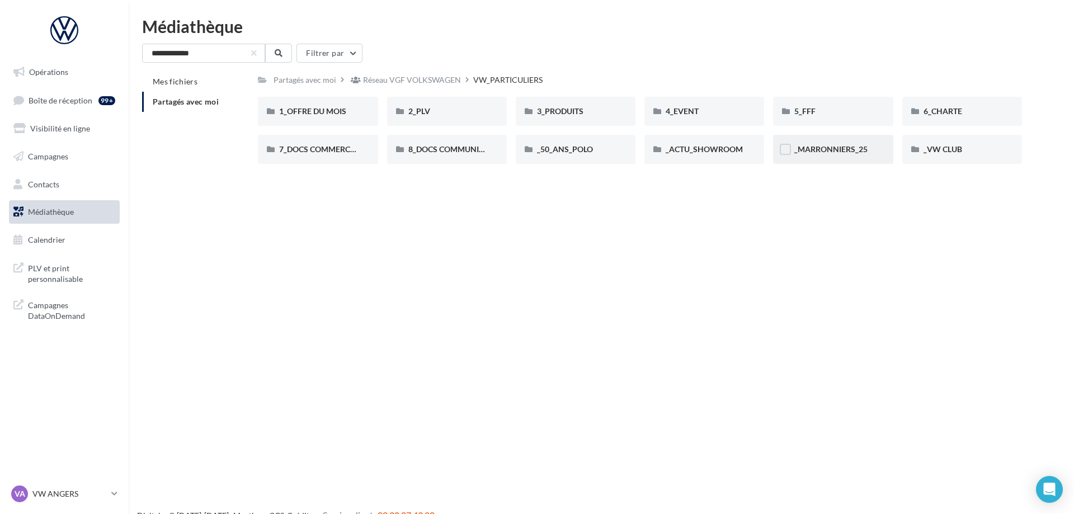
click at [843, 144] on div "_MARRONNIERS_25" at bounding box center [833, 149] width 120 height 29
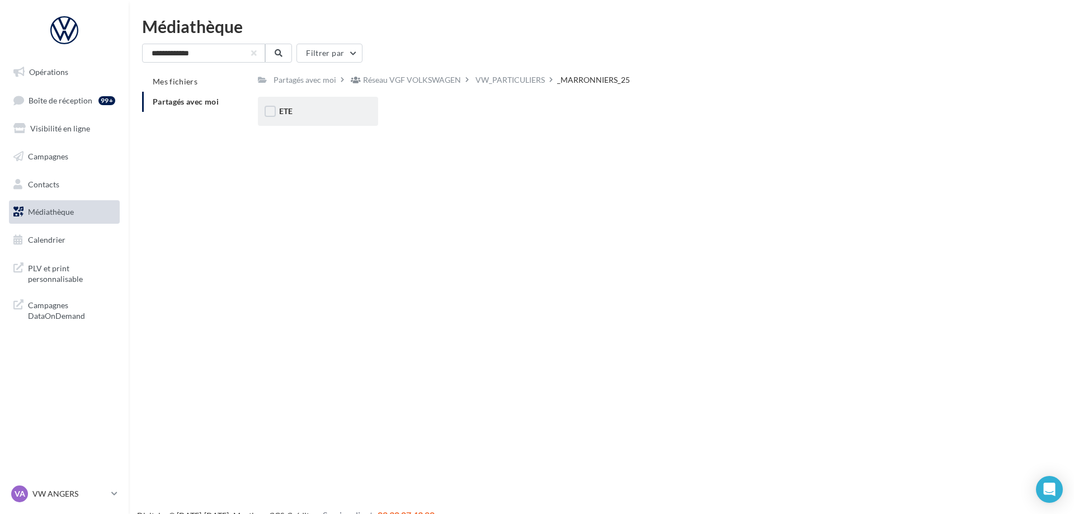
click at [361, 112] on div "ETE" at bounding box center [318, 111] width 120 height 29
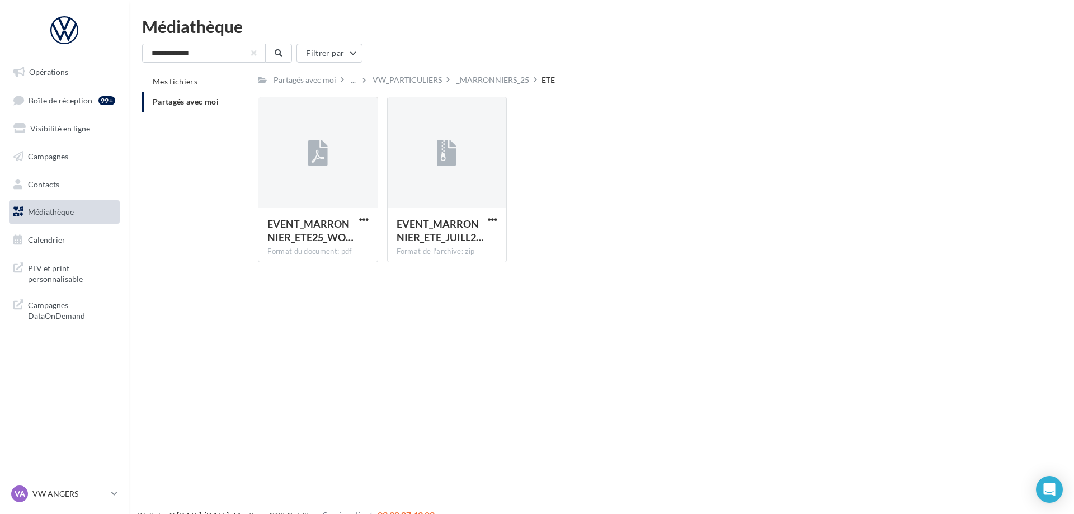
click at [179, 100] on span "Partagés avec moi" at bounding box center [186, 102] width 66 height 10
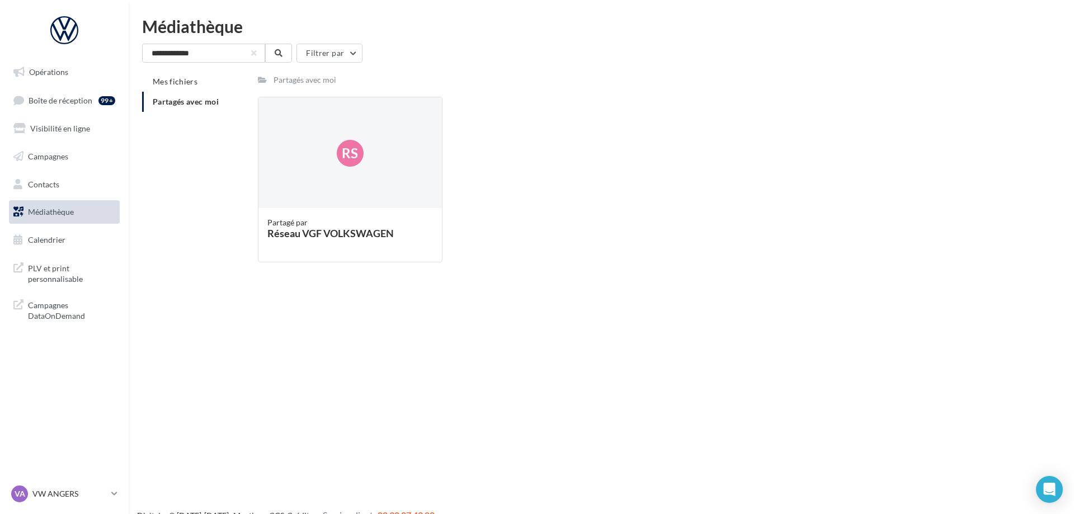
click at [195, 106] on span "Partagés avec moi" at bounding box center [186, 102] width 66 height 10
click at [252, 54] on button "button" at bounding box center [254, 53] width 4 height 4
click at [422, 163] on div "Rs" at bounding box center [349, 153] width 183 height 112
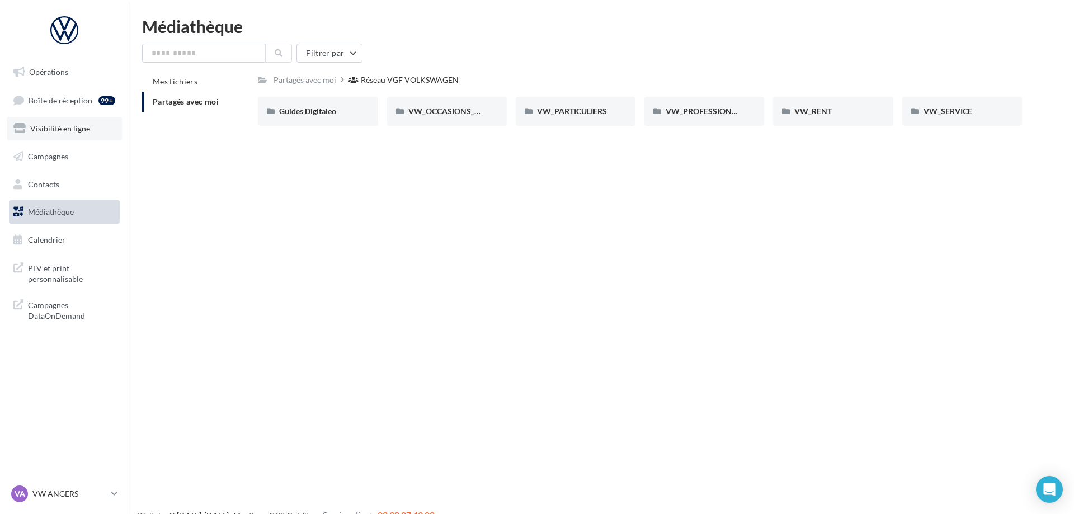
click at [65, 131] on span "Visibilité en ligne" at bounding box center [60, 129] width 60 height 10
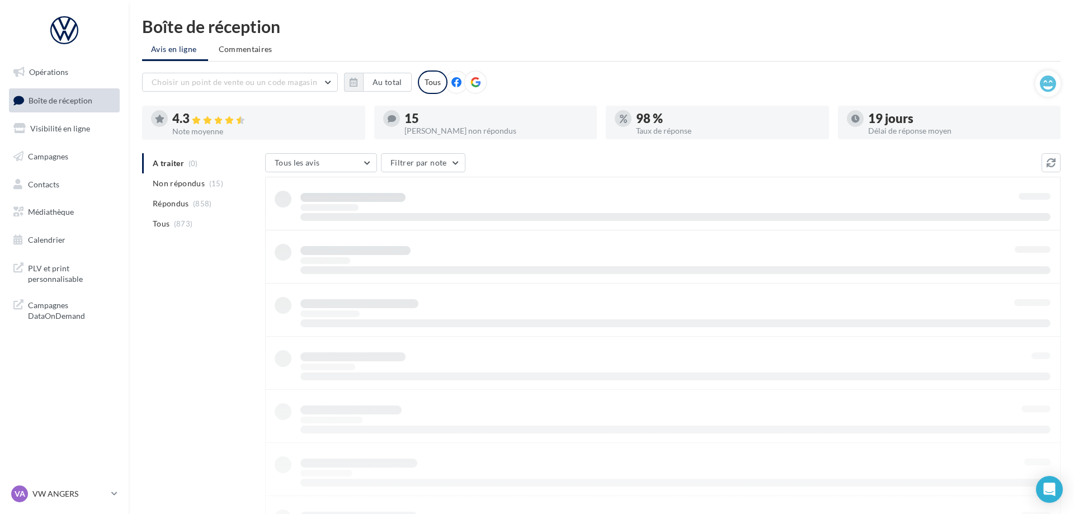
click at [62, 154] on span "Campagnes" at bounding box center [48, 157] width 40 height 10
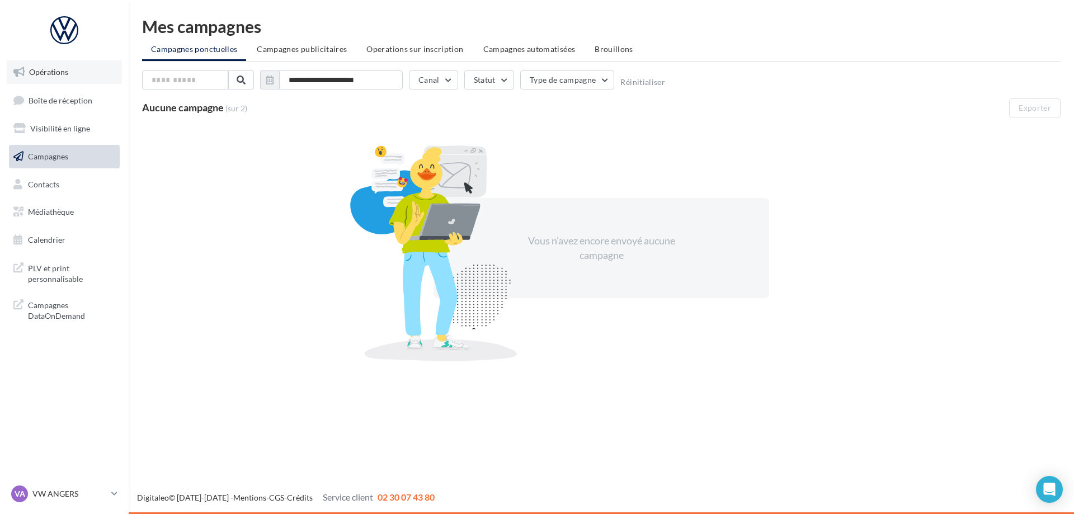
click at [69, 79] on link "Opérations" at bounding box center [64, 71] width 115 height 23
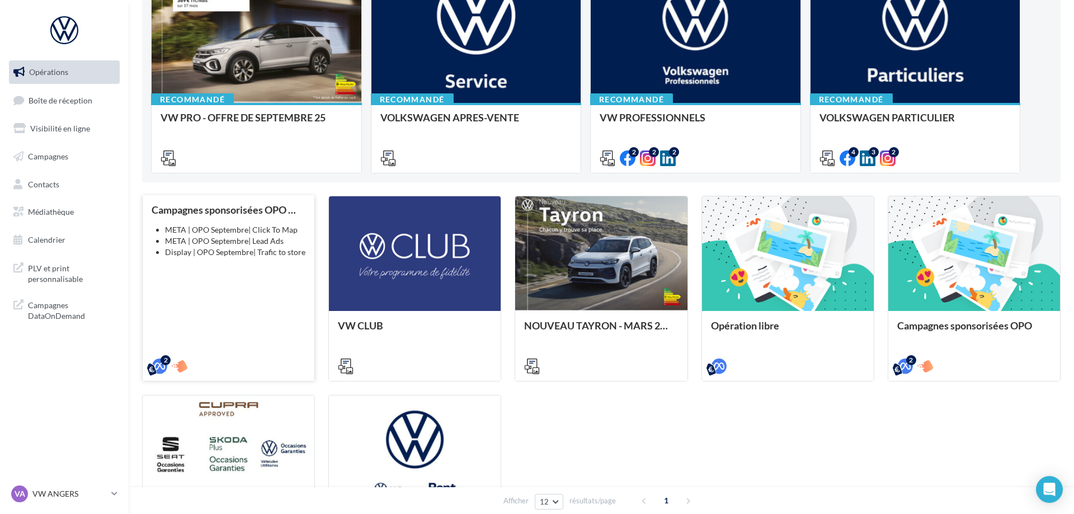
scroll to position [114, 0]
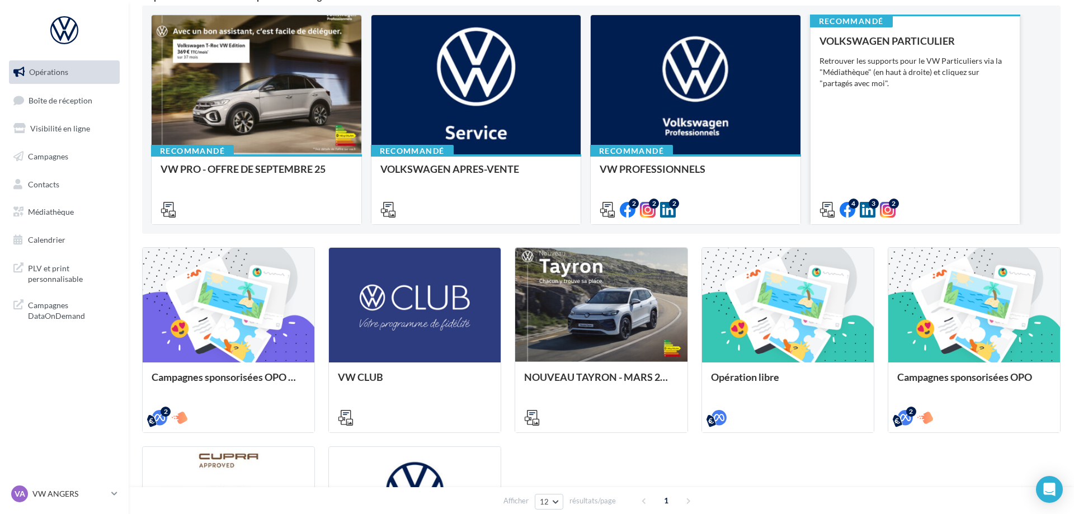
click at [910, 95] on div "VOLKSWAGEN PARTICULIER Retrouver les supports pour le VW Particuliers via la "M…" at bounding box center [915, 124] width 192 height 179
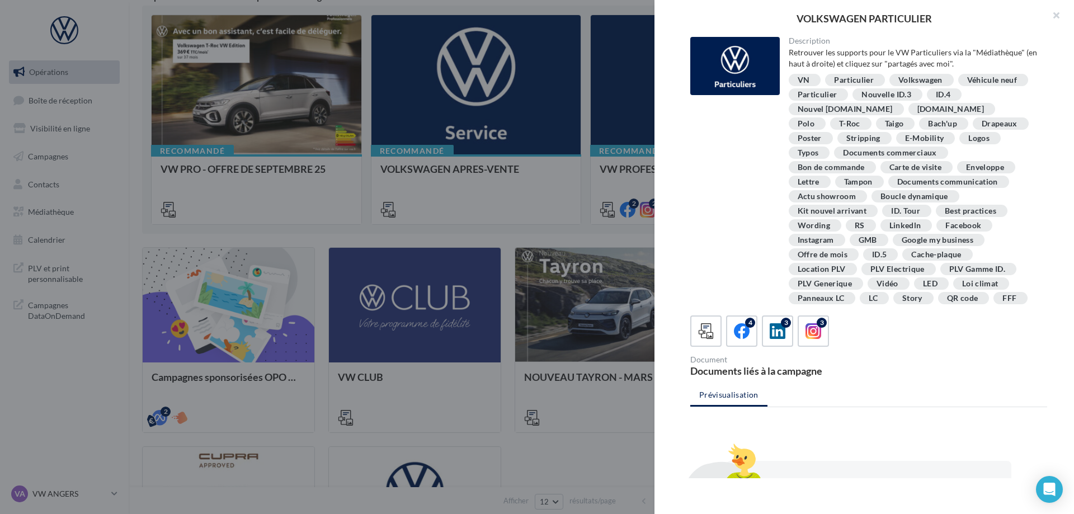
scroll to position [204, 0]
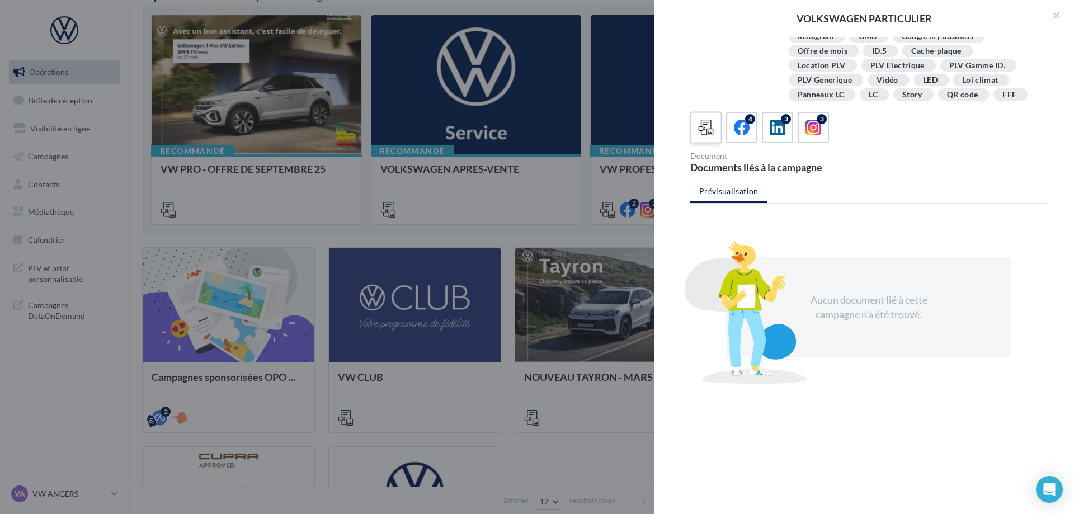
click at [706, 134] on icon at bounding box center [706, 128] width 16 height 16
click at [746, 130] on icon at bounding box center [742, 128] width 16 height 16
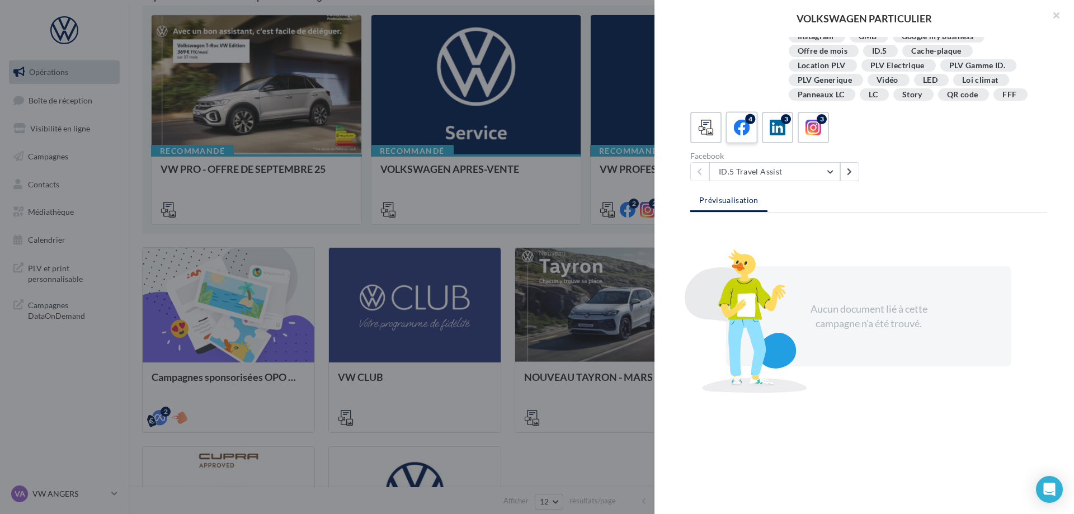
scroll to position [196, 0]
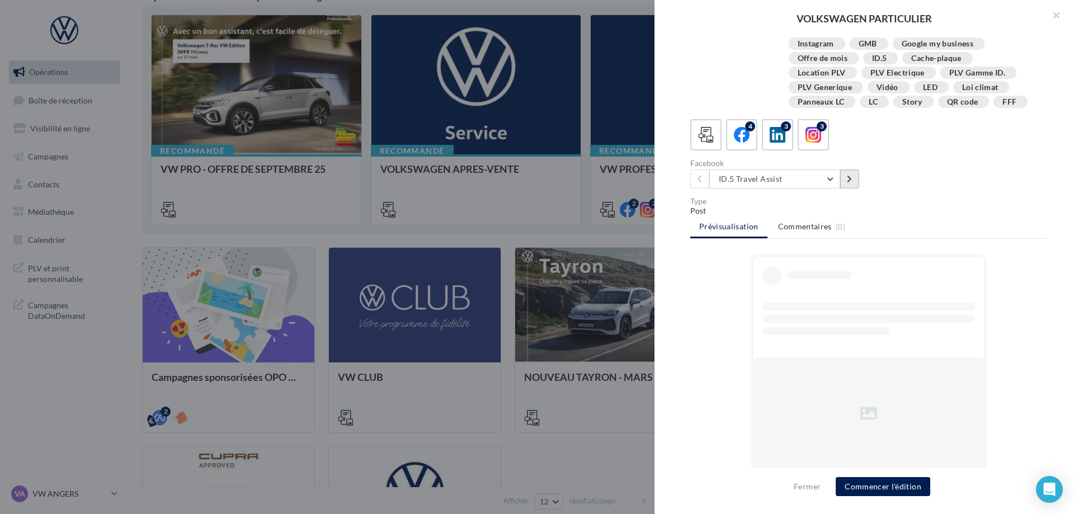
click at [848, 178] on icon at bounding box center [849, 179] width 5 height 8
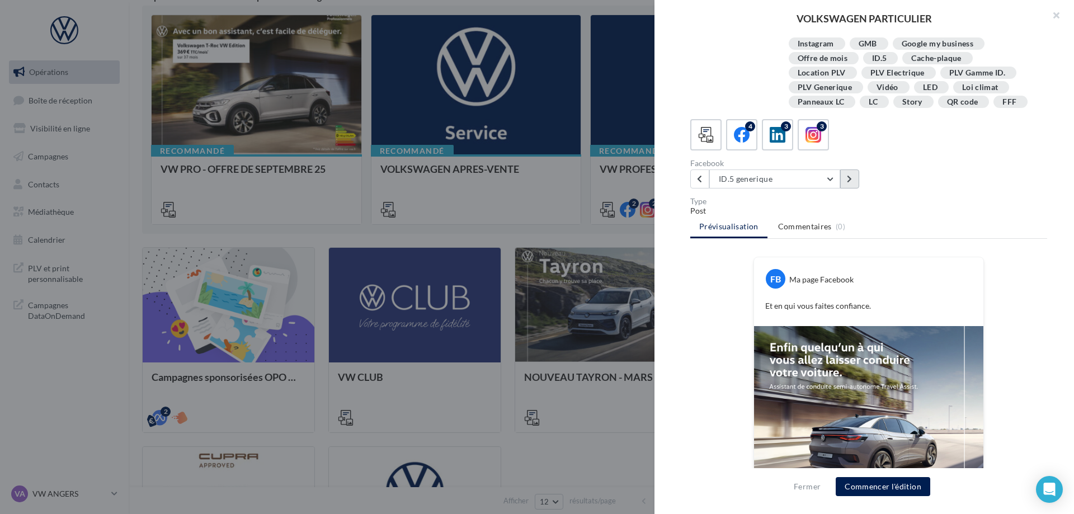
click at [848, 178] on icon at bounding box center [849, 179] width 5 height 8
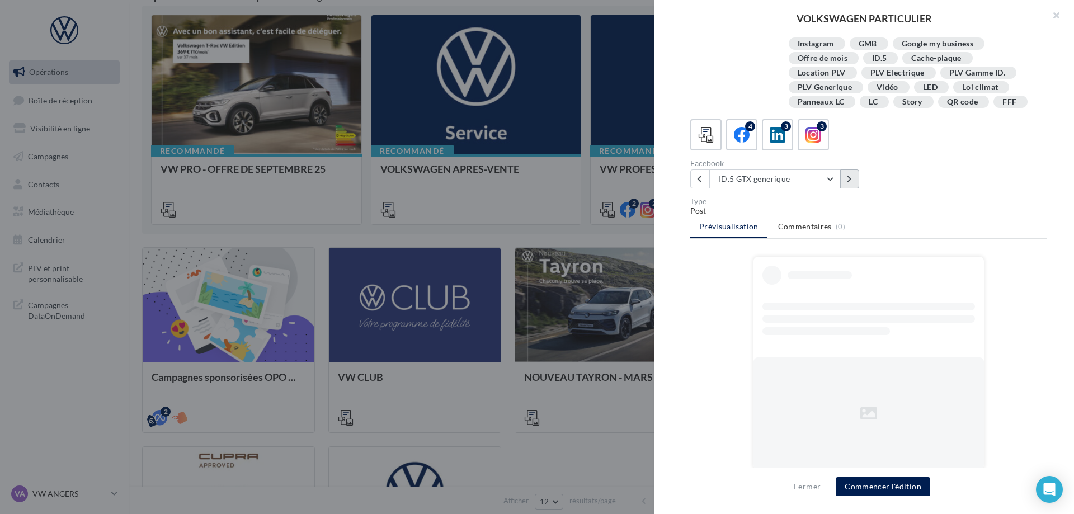
click at [848, 178] on icon at bounding box center [849, 179] width 5 height 8
click at [708, 179] on button at bounding box center [699, 178] width 19 height 19
click at [829, 178] on button "ID.5 Travel Assist" at bounding box center [774, 178] width 131 height 19
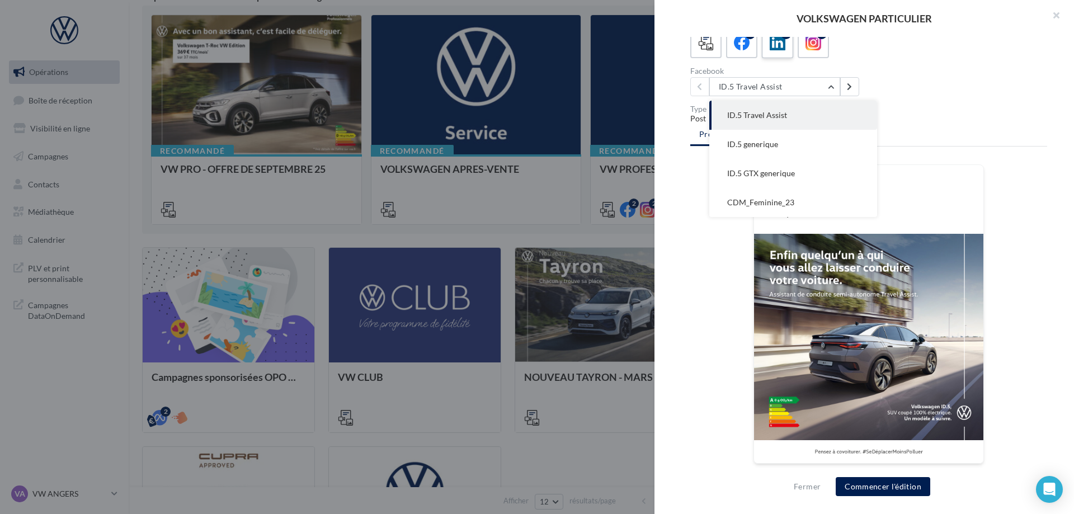
click at [775, 51] on div "3" at bounding box center [777, 42] width 21 height 21
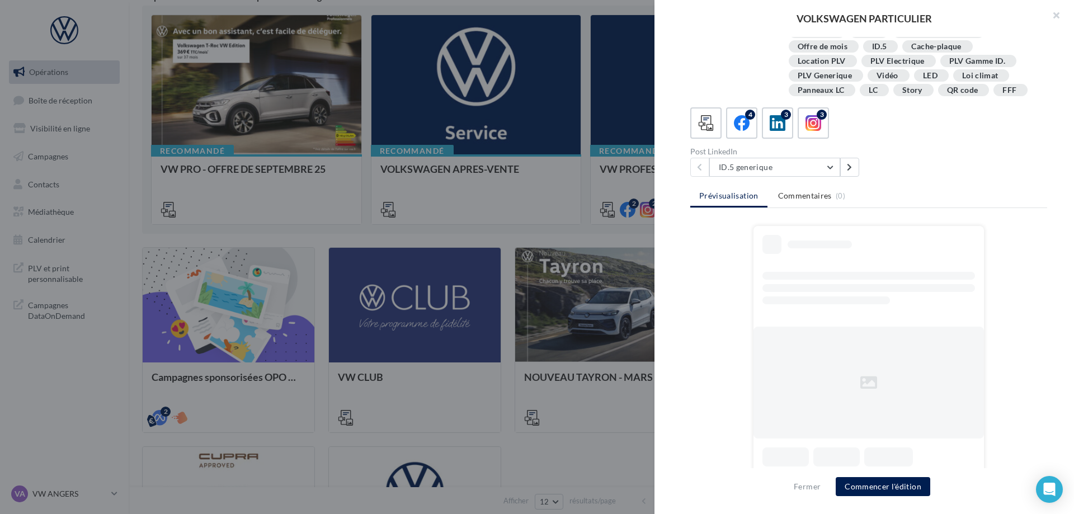
scroll to position [208, 0]
click at [815, 167] on button "ID.5 generique" at bounding box center [774, 167] width 131 height 19
click at [814, 113] on div "3" at bounding box center [813, 123] width 21 height 21
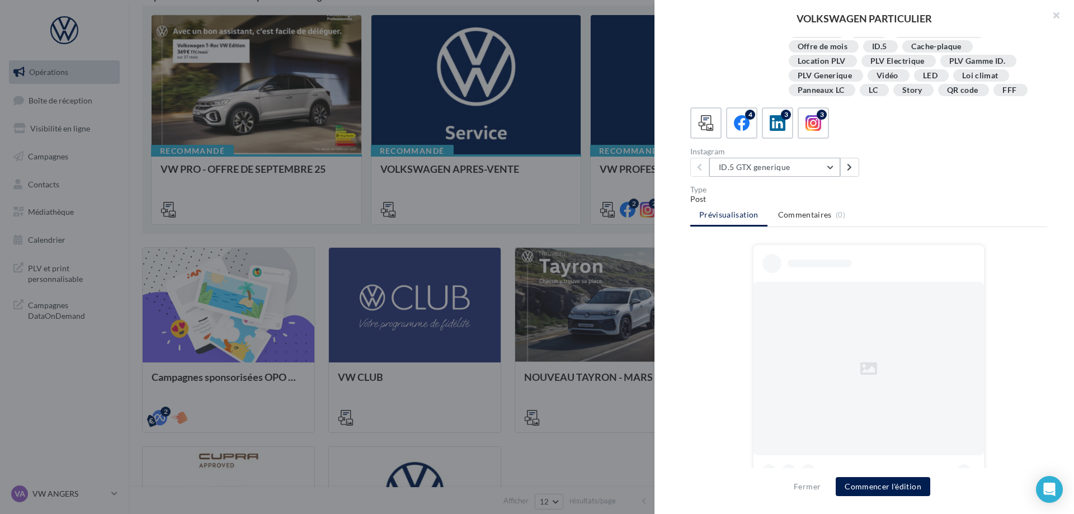
click at [814, 167] on button "ID.5 GTX generique" at bounding box center [774, 167] width 131 height 19
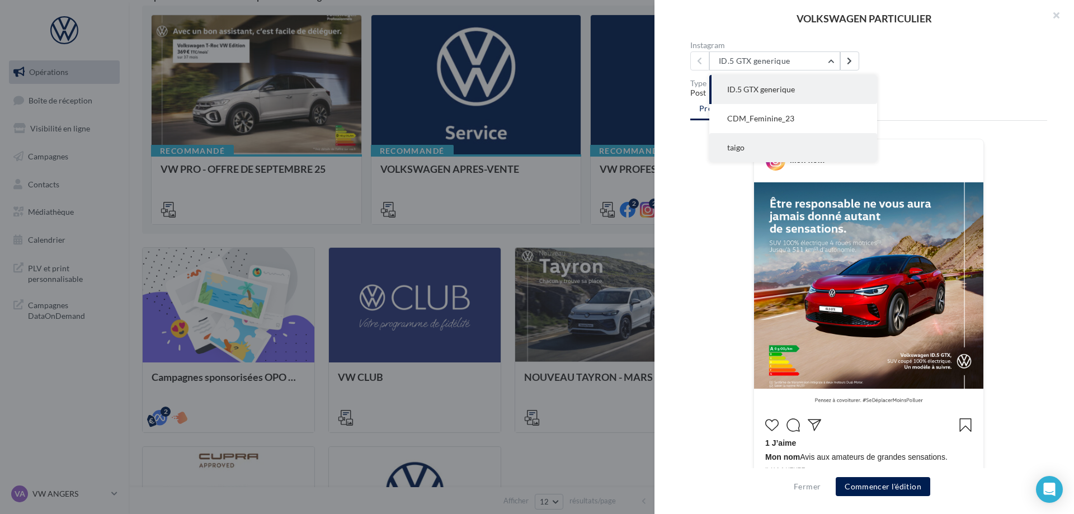
click at [755, 139] on button "taigo" at bounding box center [793, 147] width 168 height 29
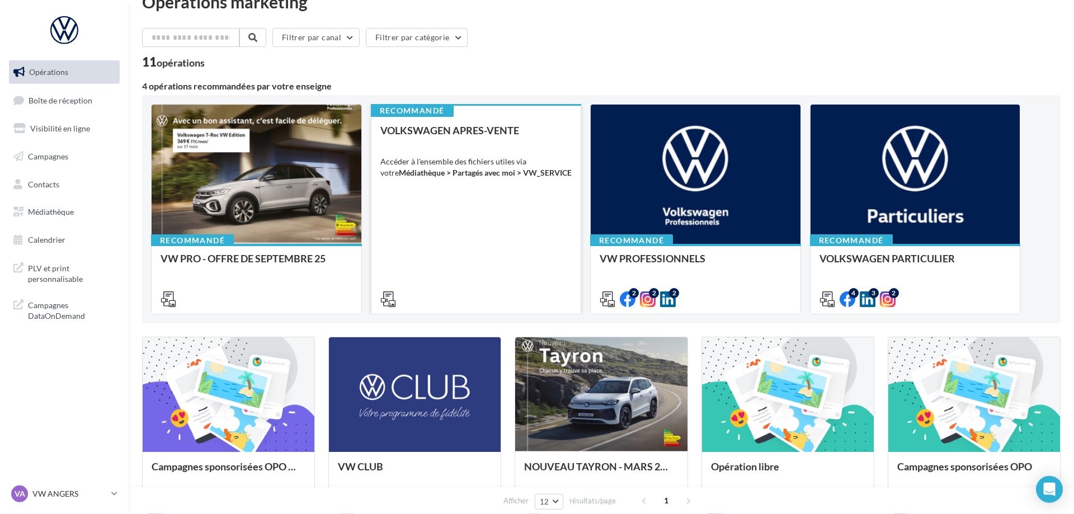
scroll to position [0, 0]
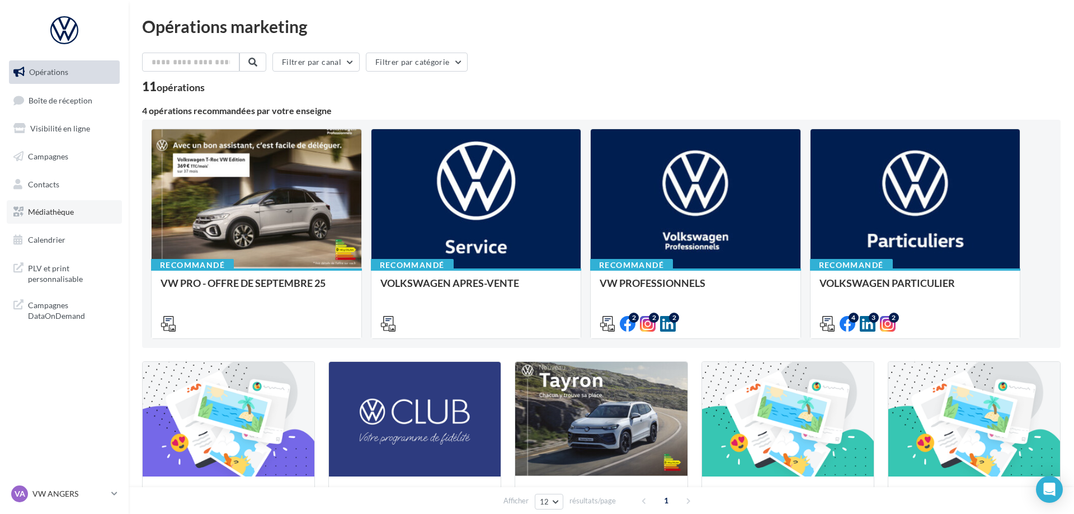
click at [85, 220] on link "Médiathèque" at bounding box center [64, 211] width 115 height 23
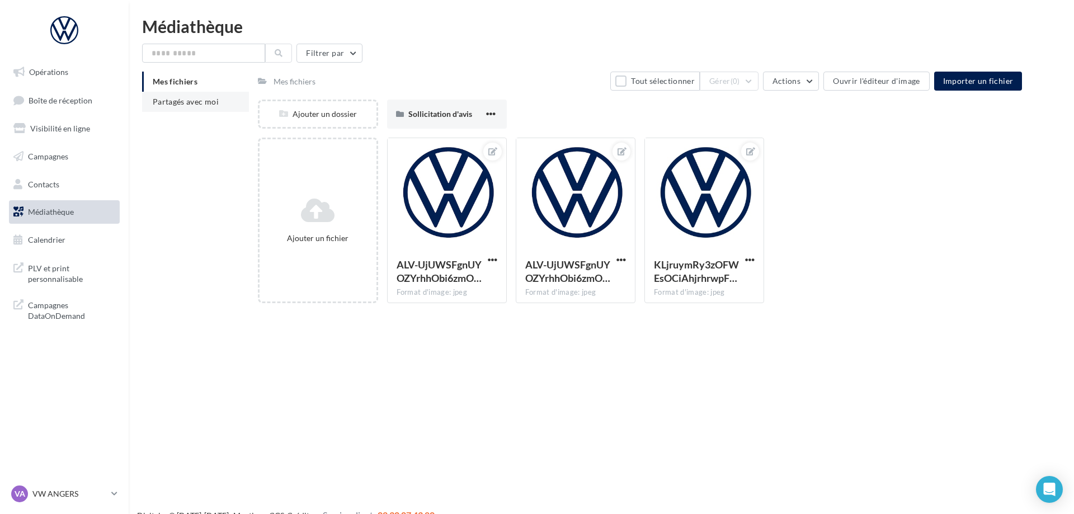
click at [228, 105] on li "Partagés avec moi" at bounding box center [195, 102] width 107 height 20
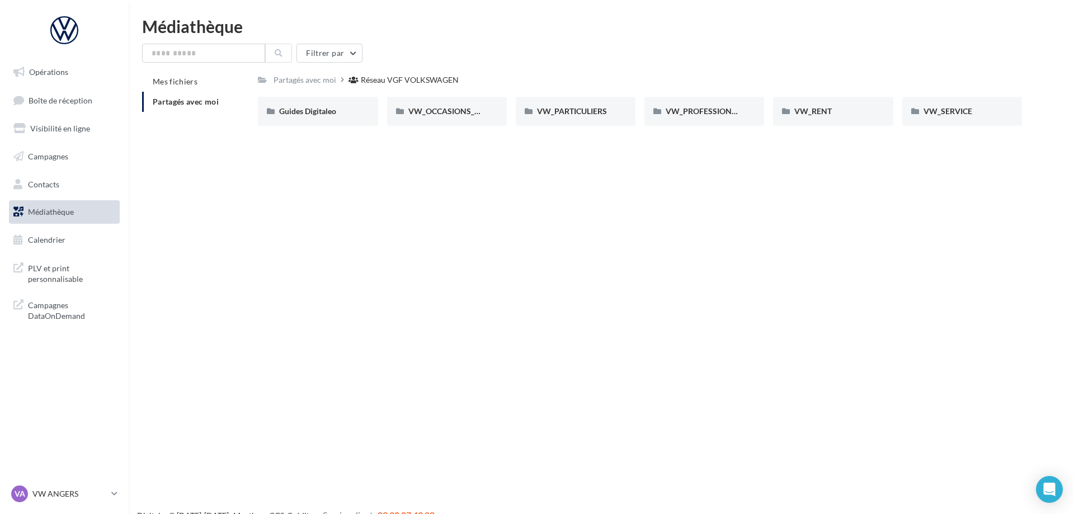
click at [209, 105] on span "Partagés avec moi" at bounding box center [186, 102] width 66 height 10
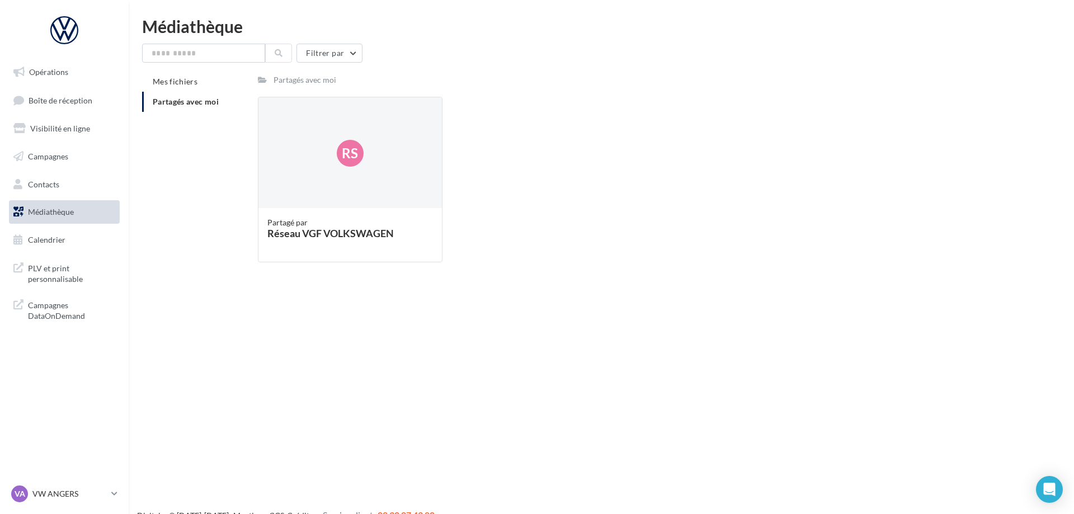
click at [197, 100] on span "Partagés avec moi" at bounding box center [186, 102] width 66 height 10
click at [355, 162] on span "Rs" at bounding box center [350, 153] width 16 height 19
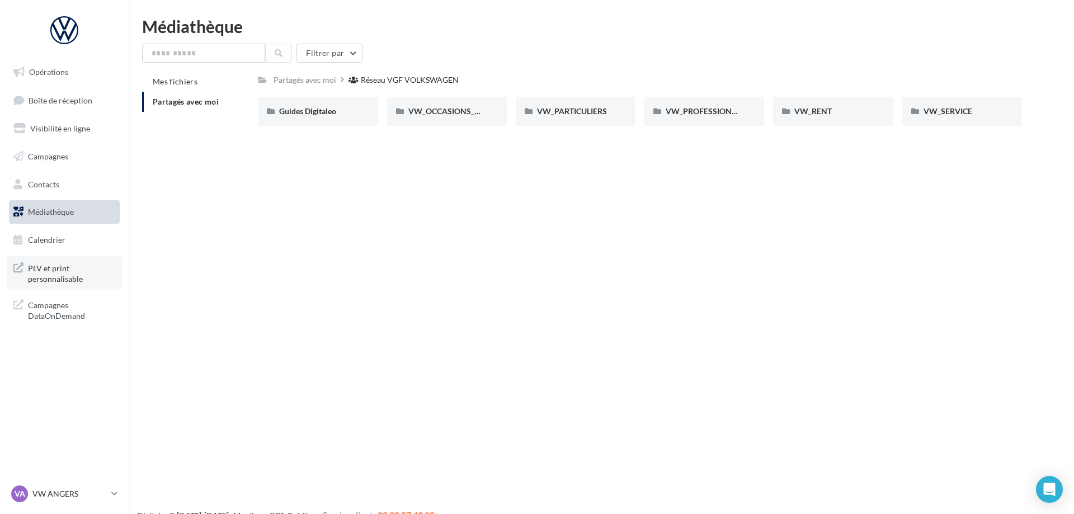
click at [63, 280] on span "PLV et print personnalisable" at bounding box center [71, 273] width 87 height 24
